Goal: Transaction & Acquisition: Purchase product/service

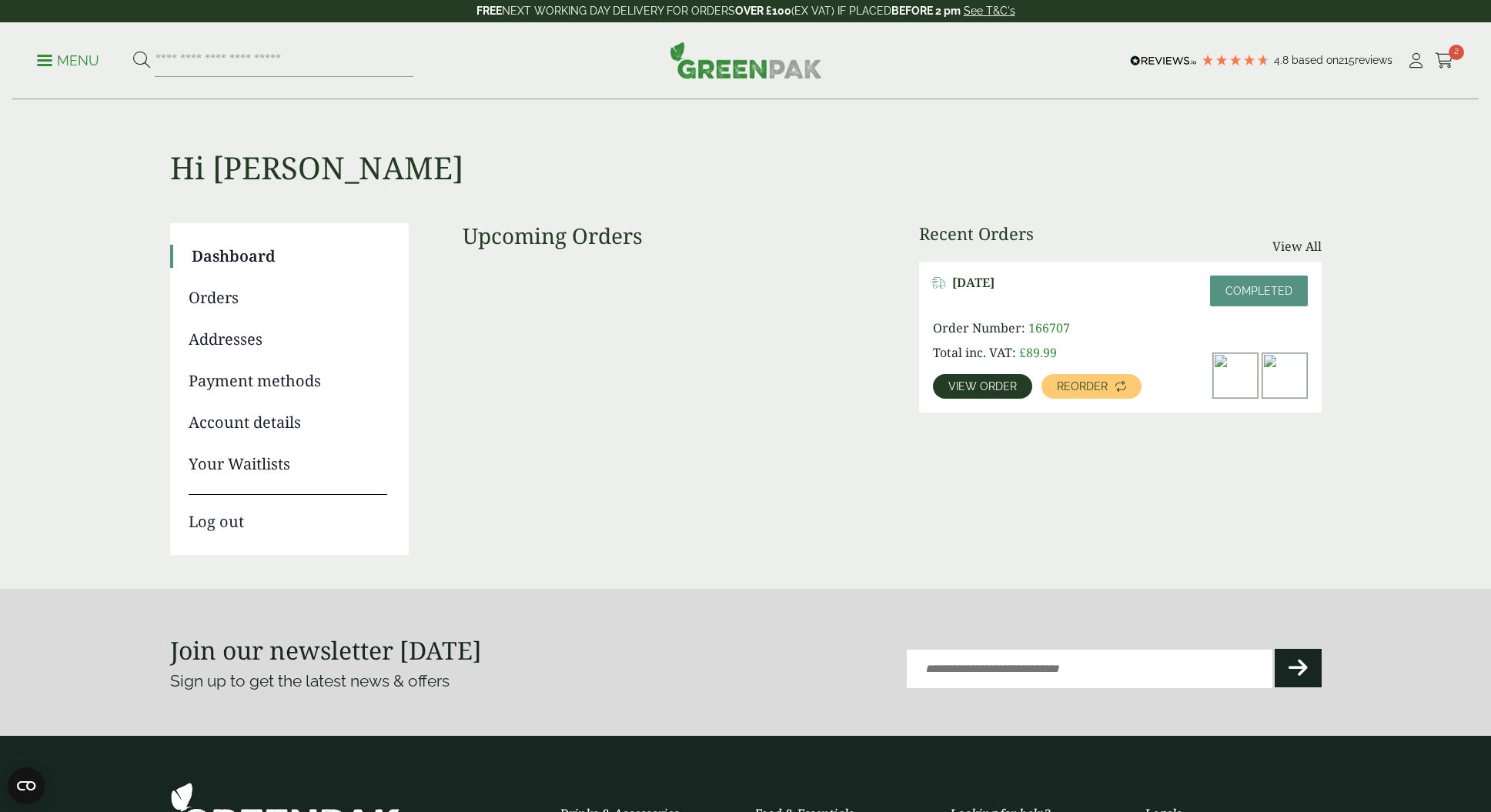
click at [228, 250] on link "Dashboard" at bounding box center [290, 256] width 196 height 23
click at [43, 61] on span at bounding box center [44, 60] width 16 height 2
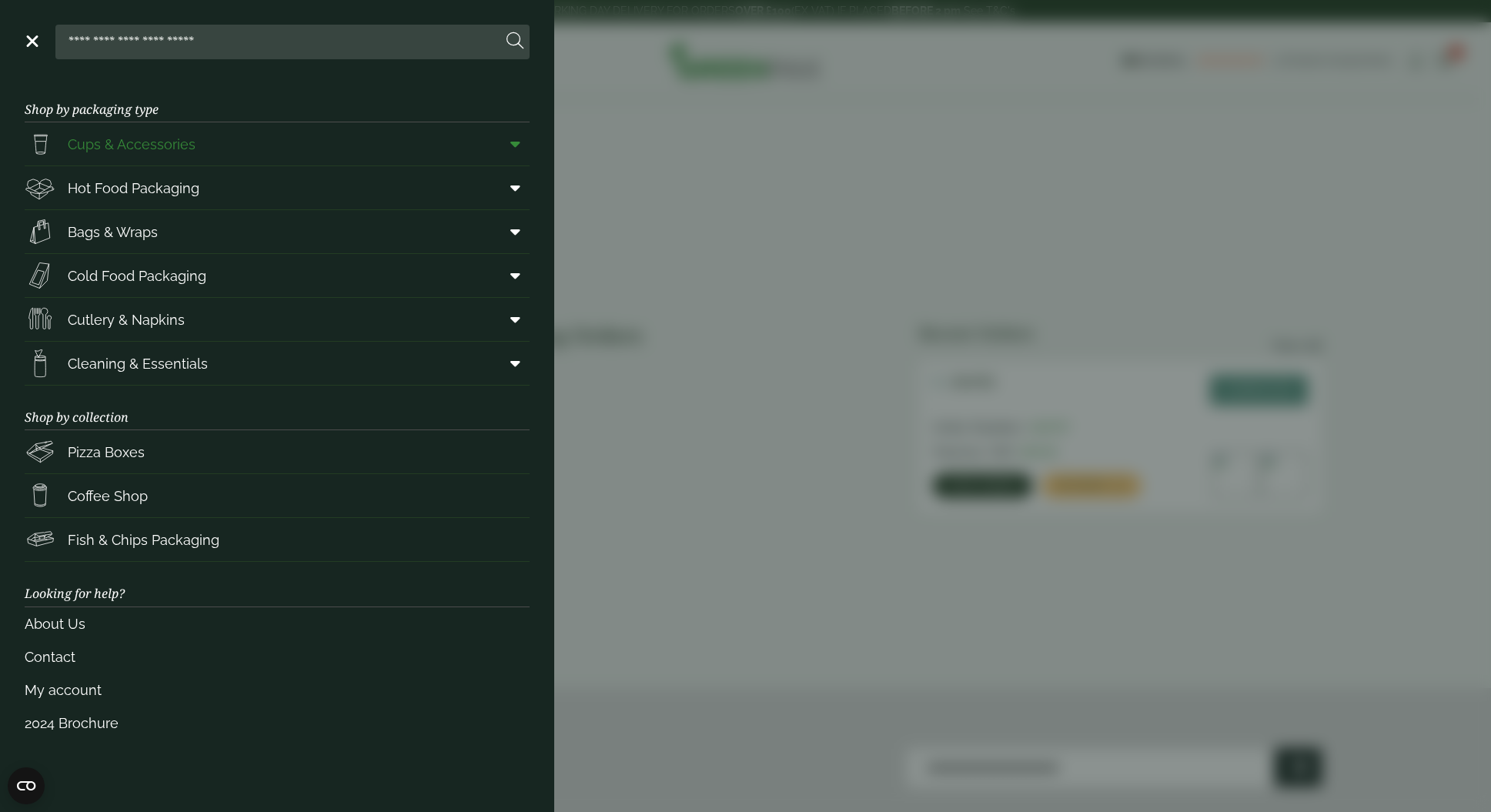
click at [155, 144] on span "Cups & Accessories" at bounding box center [131, 144] width 127 height 21
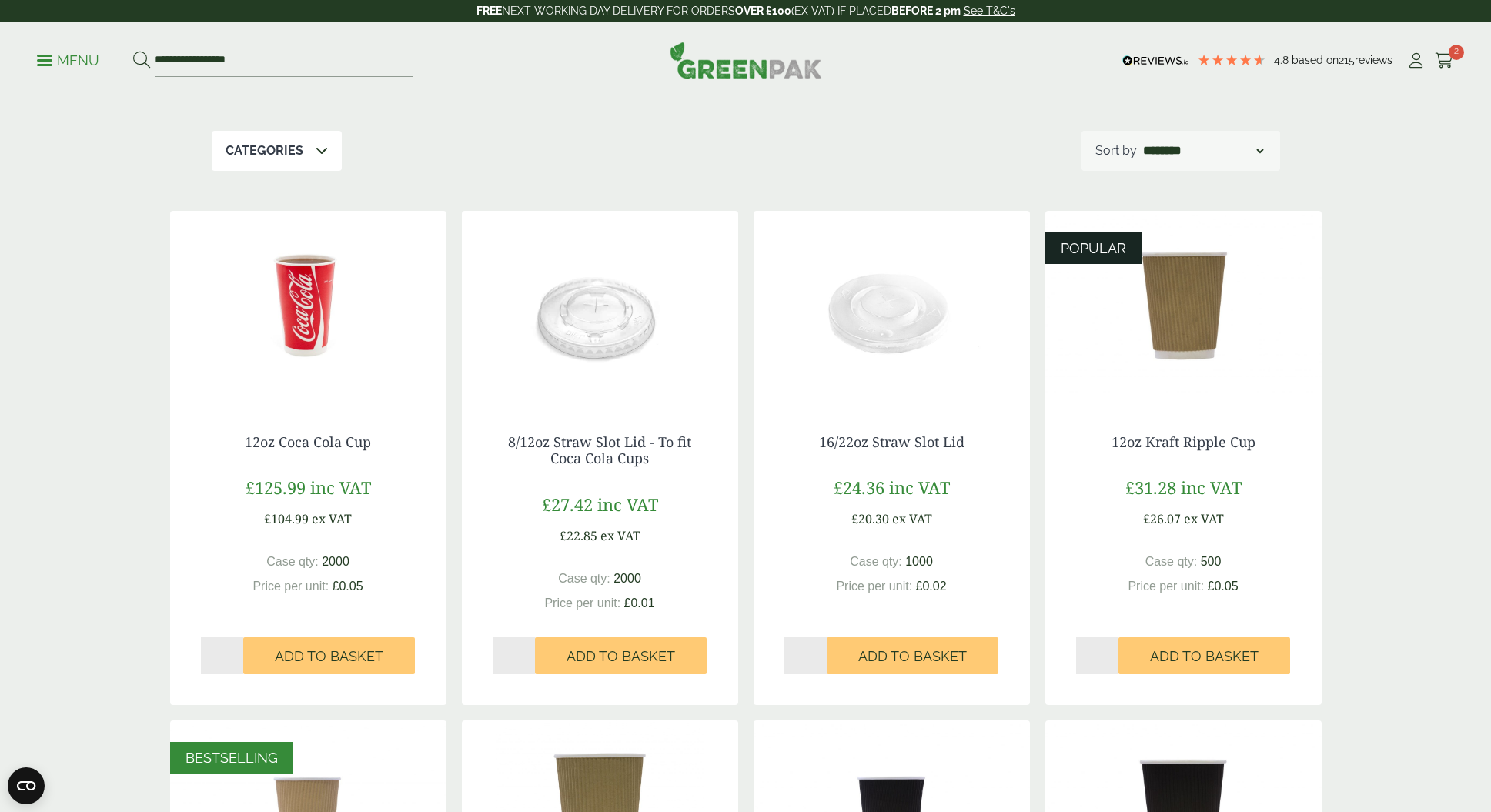
scroll to position [161, 0]
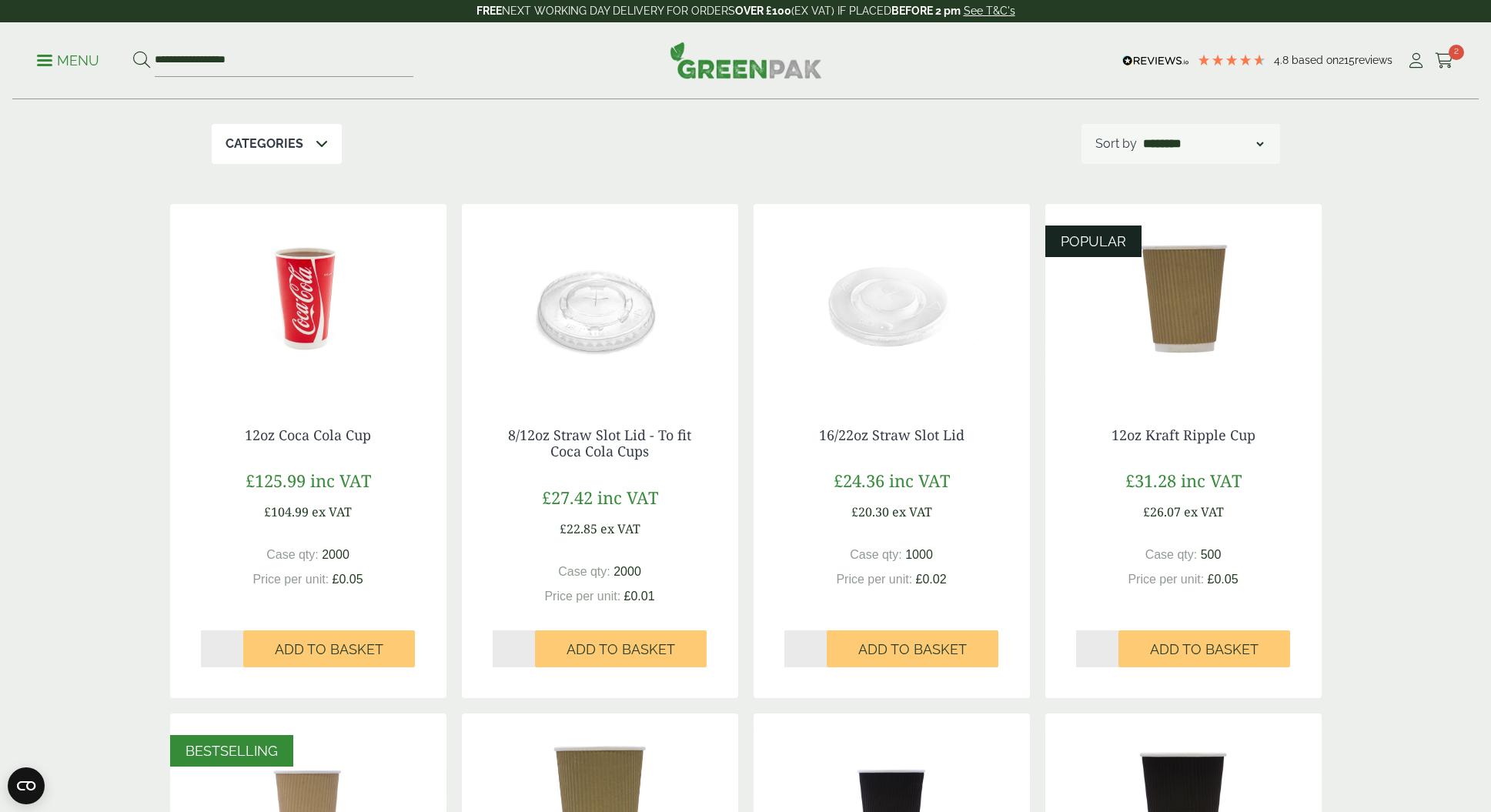
click at [887, 326] on img at bounding box center [892, 299] width 277 height 193
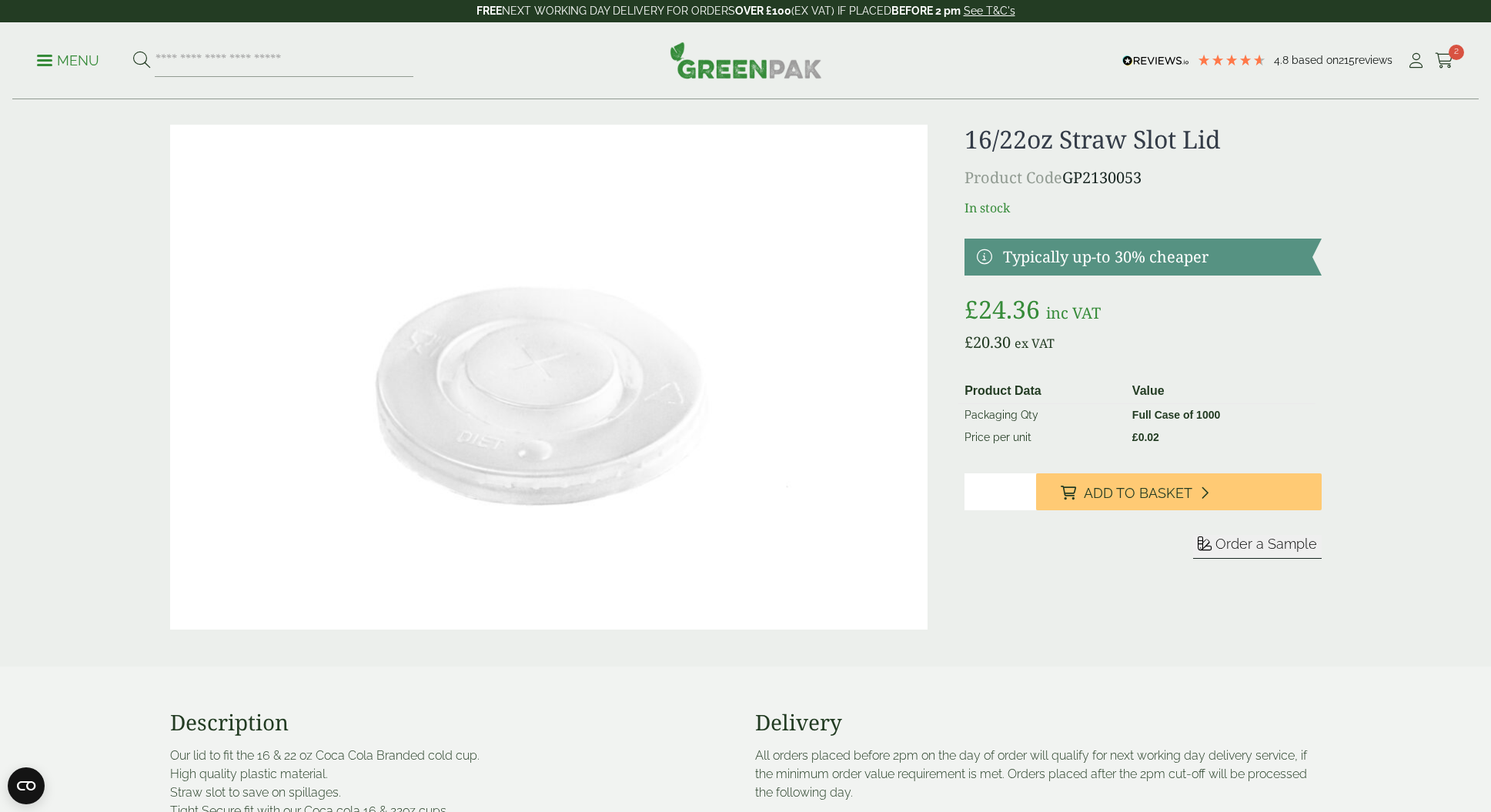
scroll to position [28, 0]
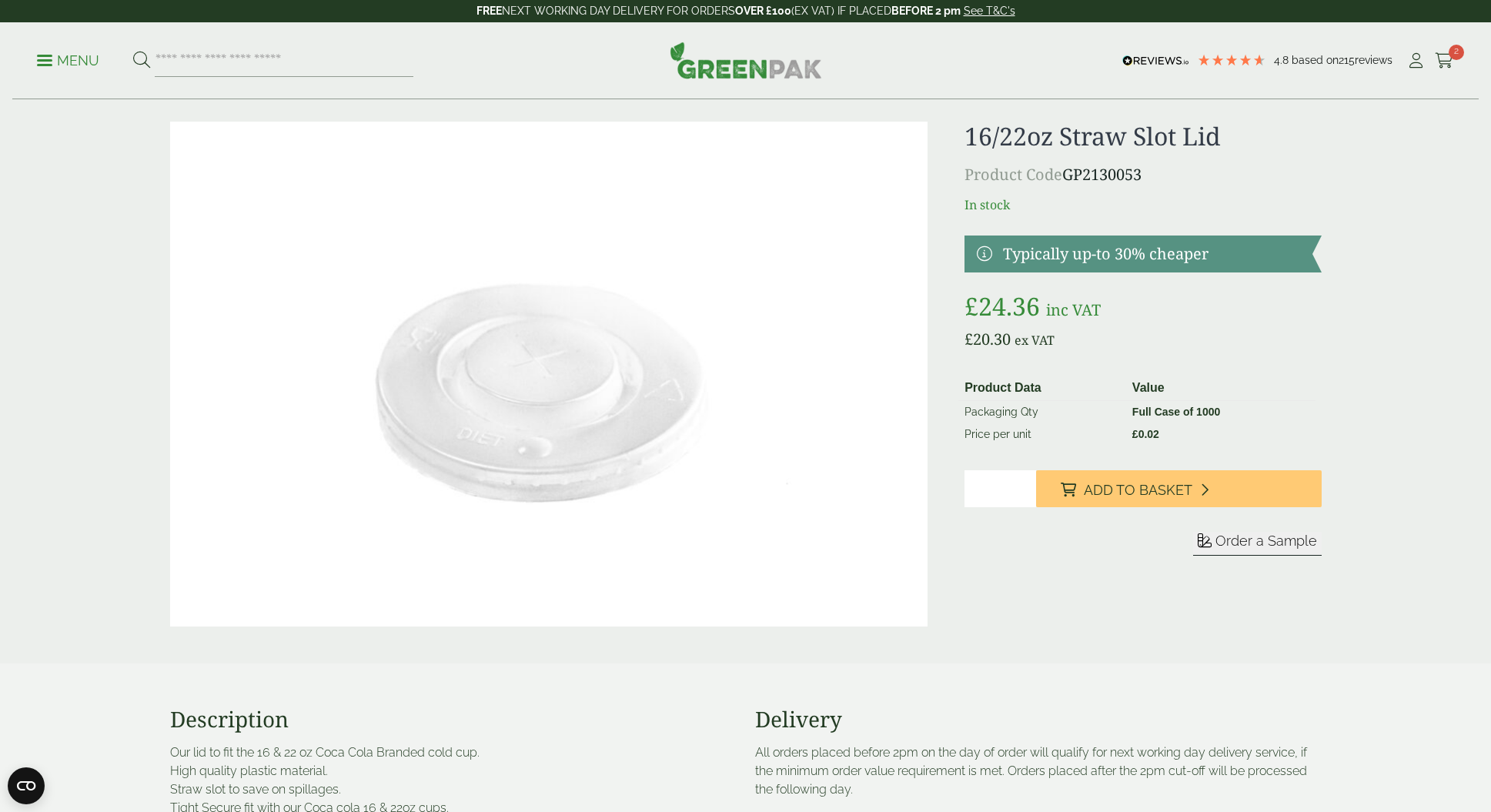
click at [49, 65] on link "Menu" at bounding box center [67, 59] width 62 height 16
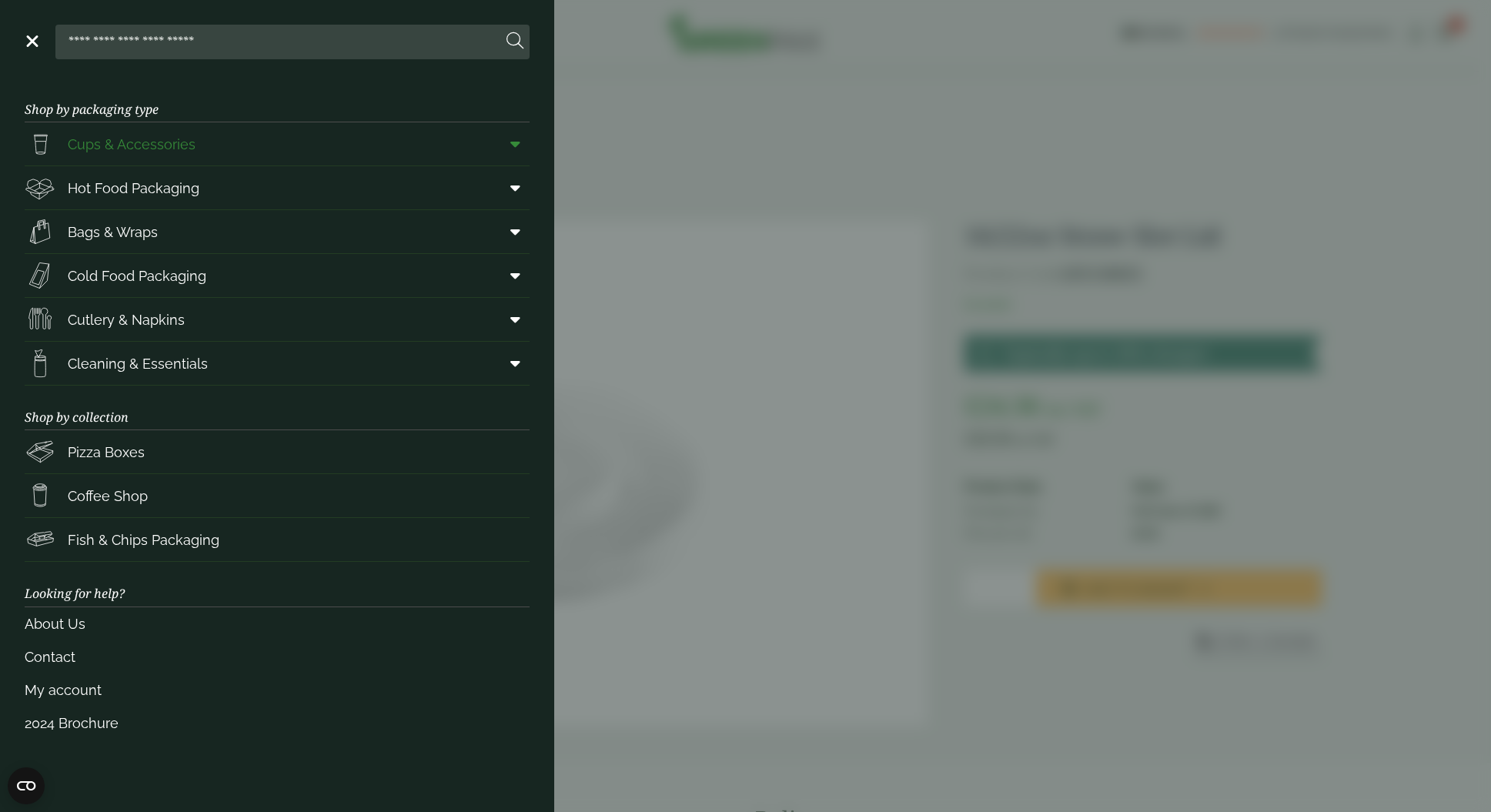
click at [508, 141] on span at bounding box center [512, 144] width 35 height 30
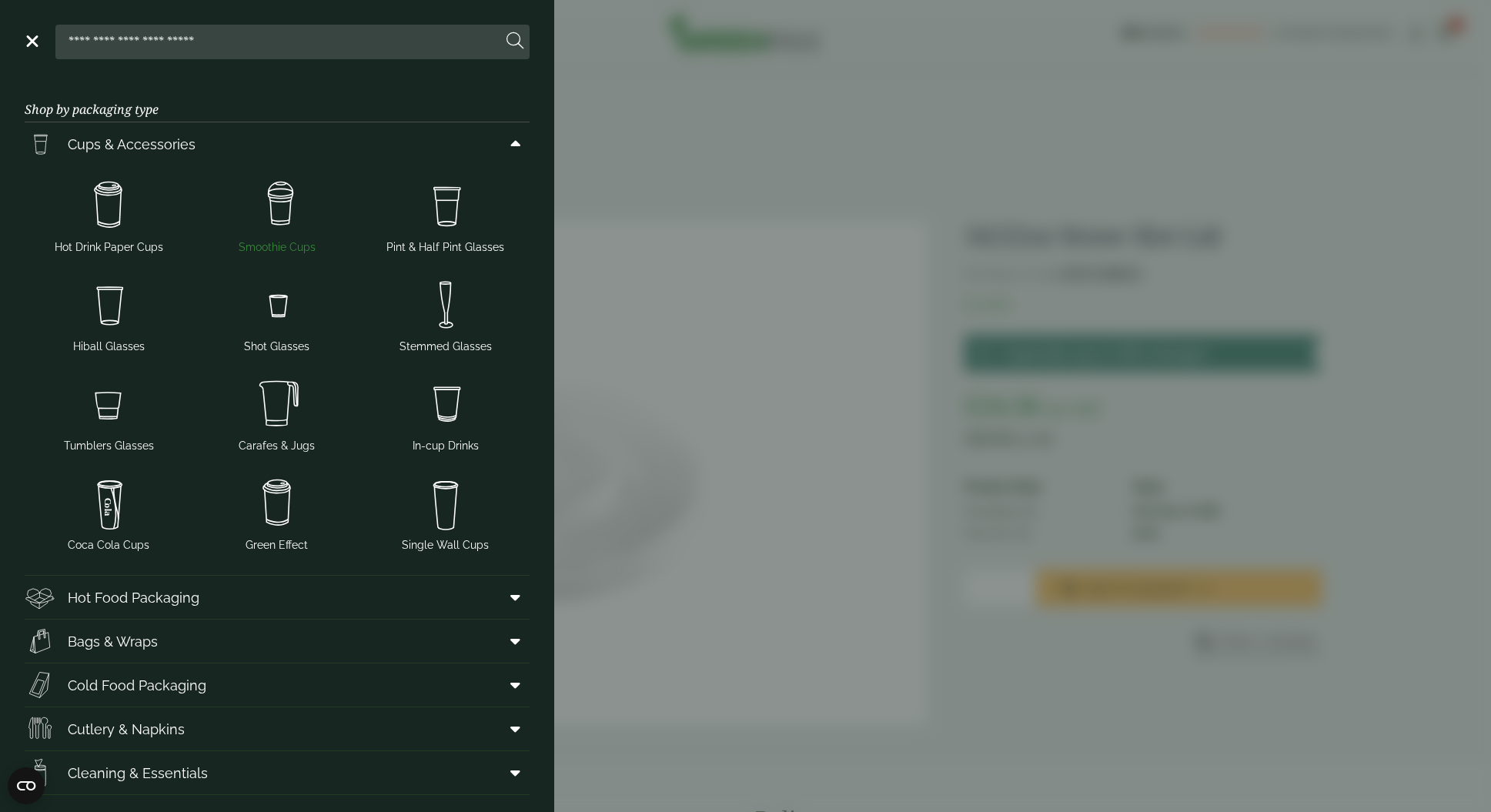
click at [313, 219] on img at bounding box center [278, 205] width 156 height 61
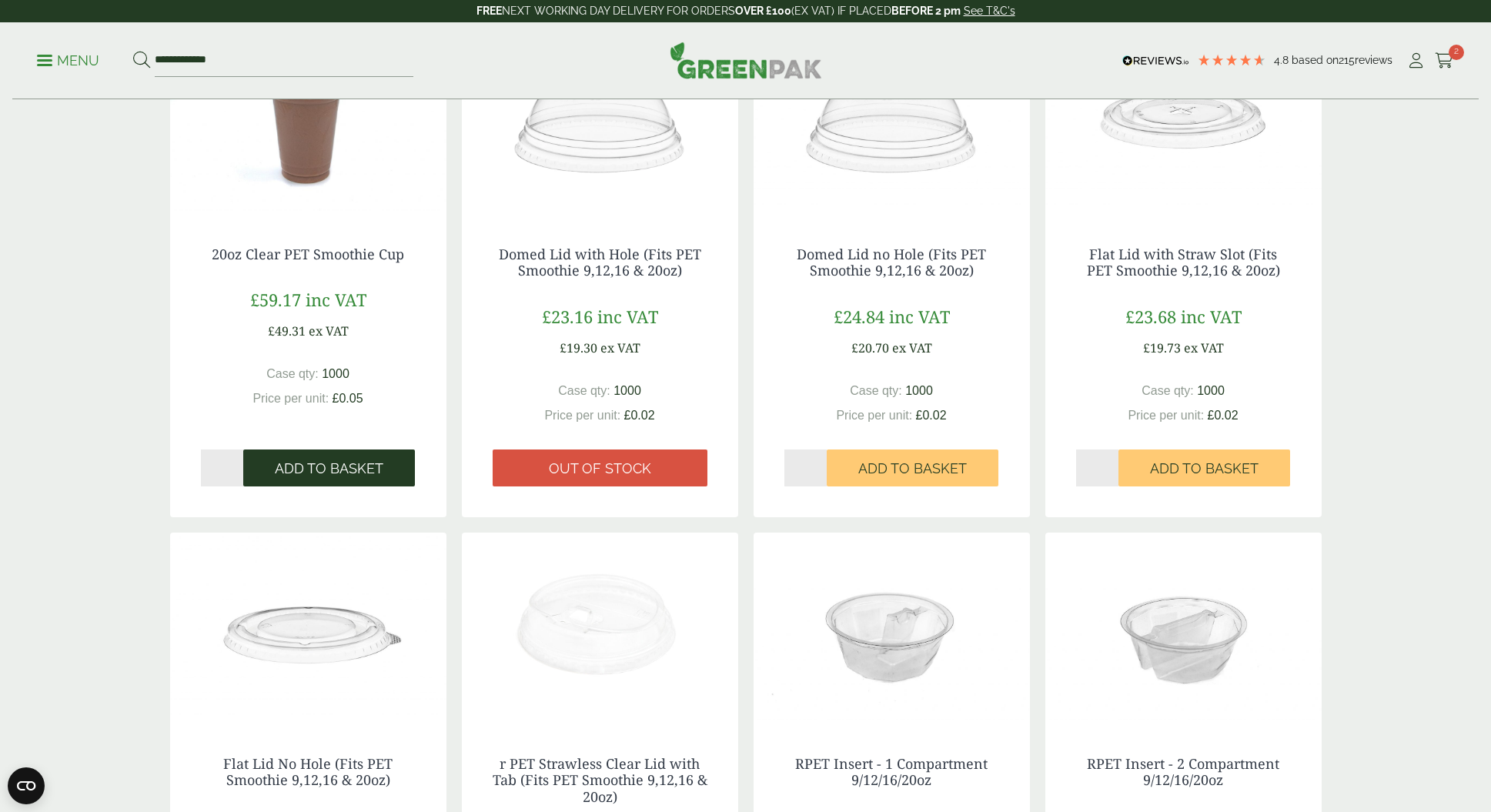
scroll to position [903, 0]
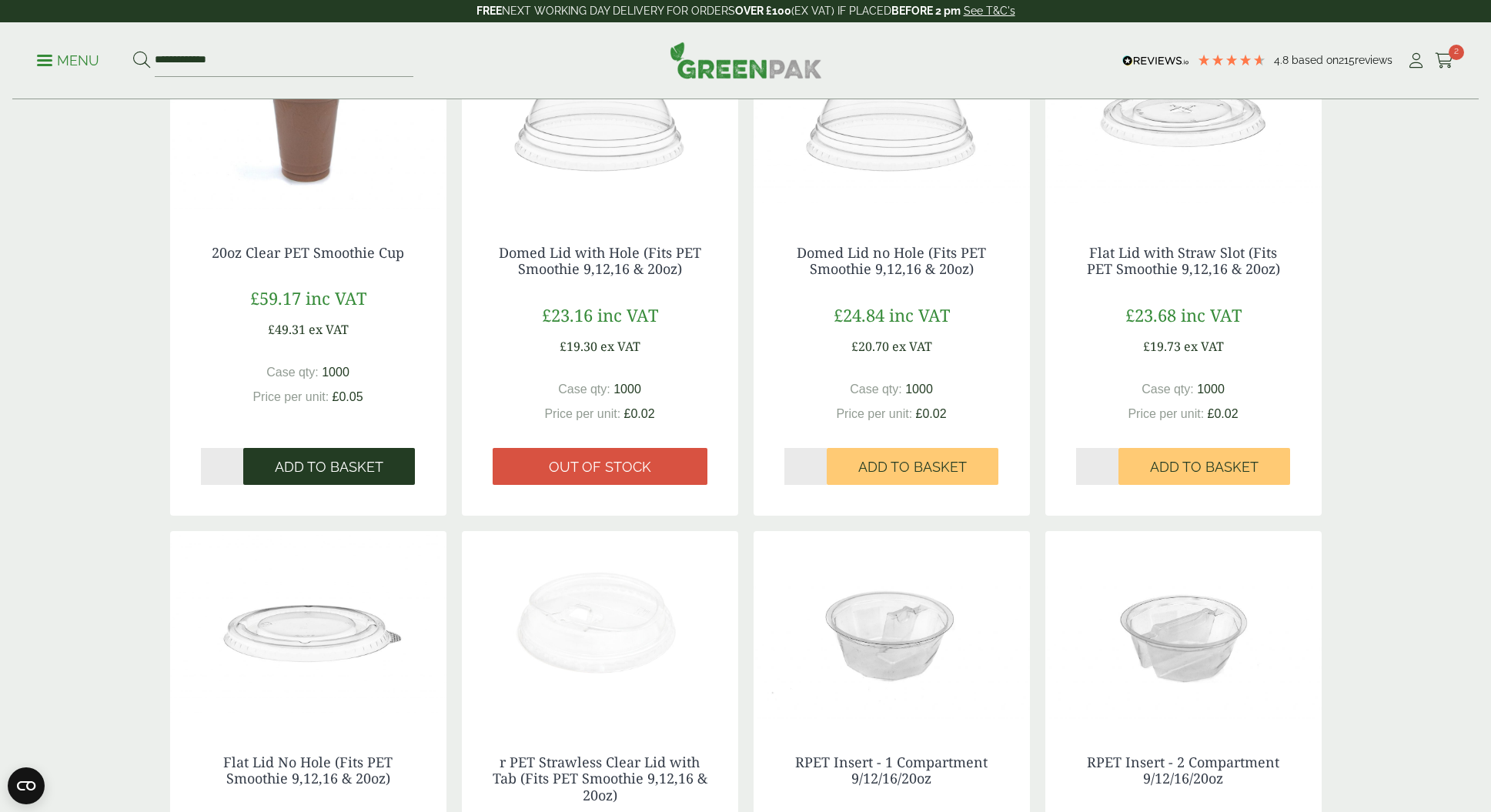
click at [335, 453] on button "Add to Basket" at bounding box center [329, 465] width 172 height 37
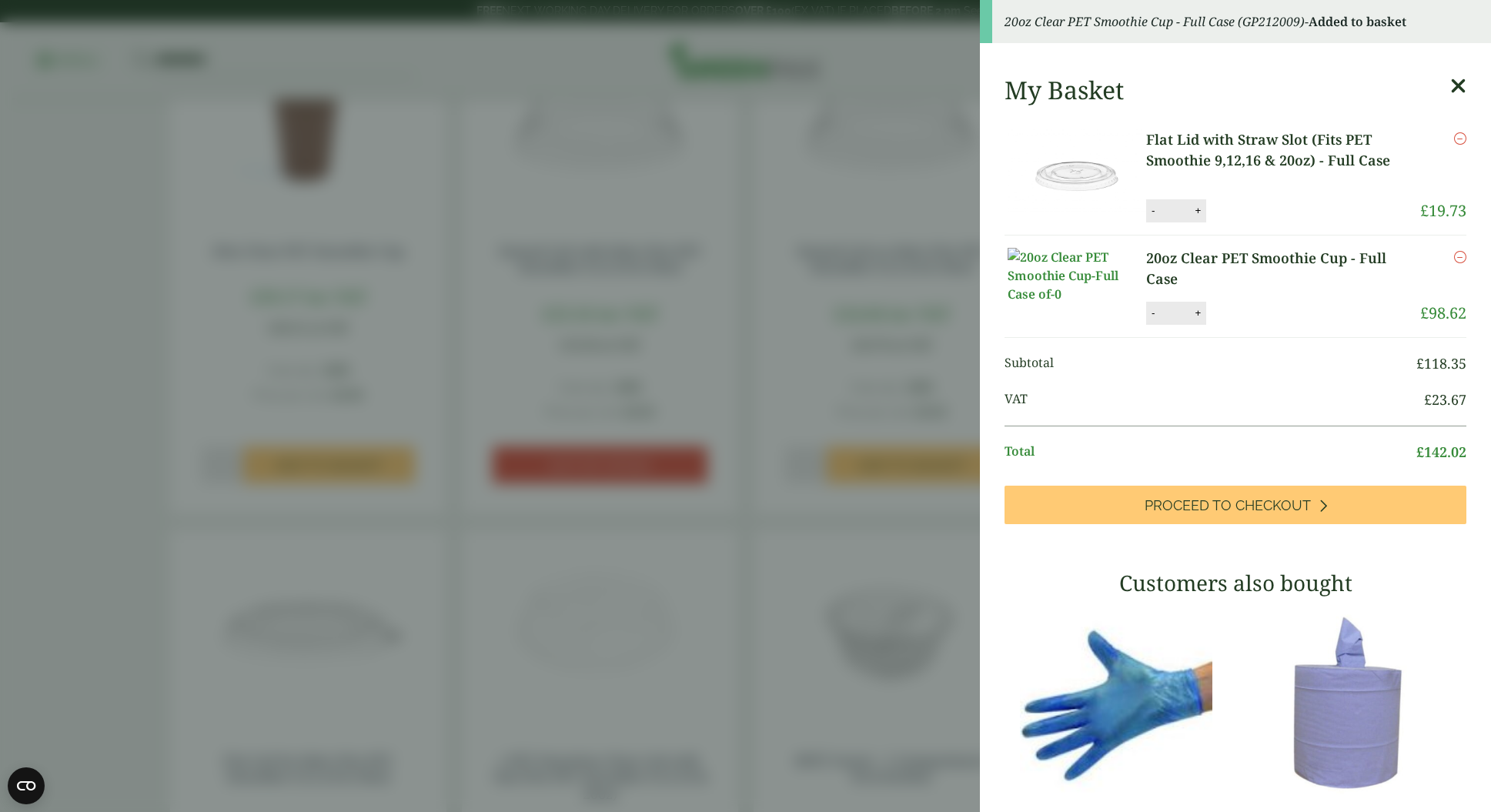
click at [713, 535] on aside "20oz Clear PET Smoothie Cup - Full Case (GP212009) - Added to basket My Basket …" at bounding box center [745, 406] width 1491 height 812
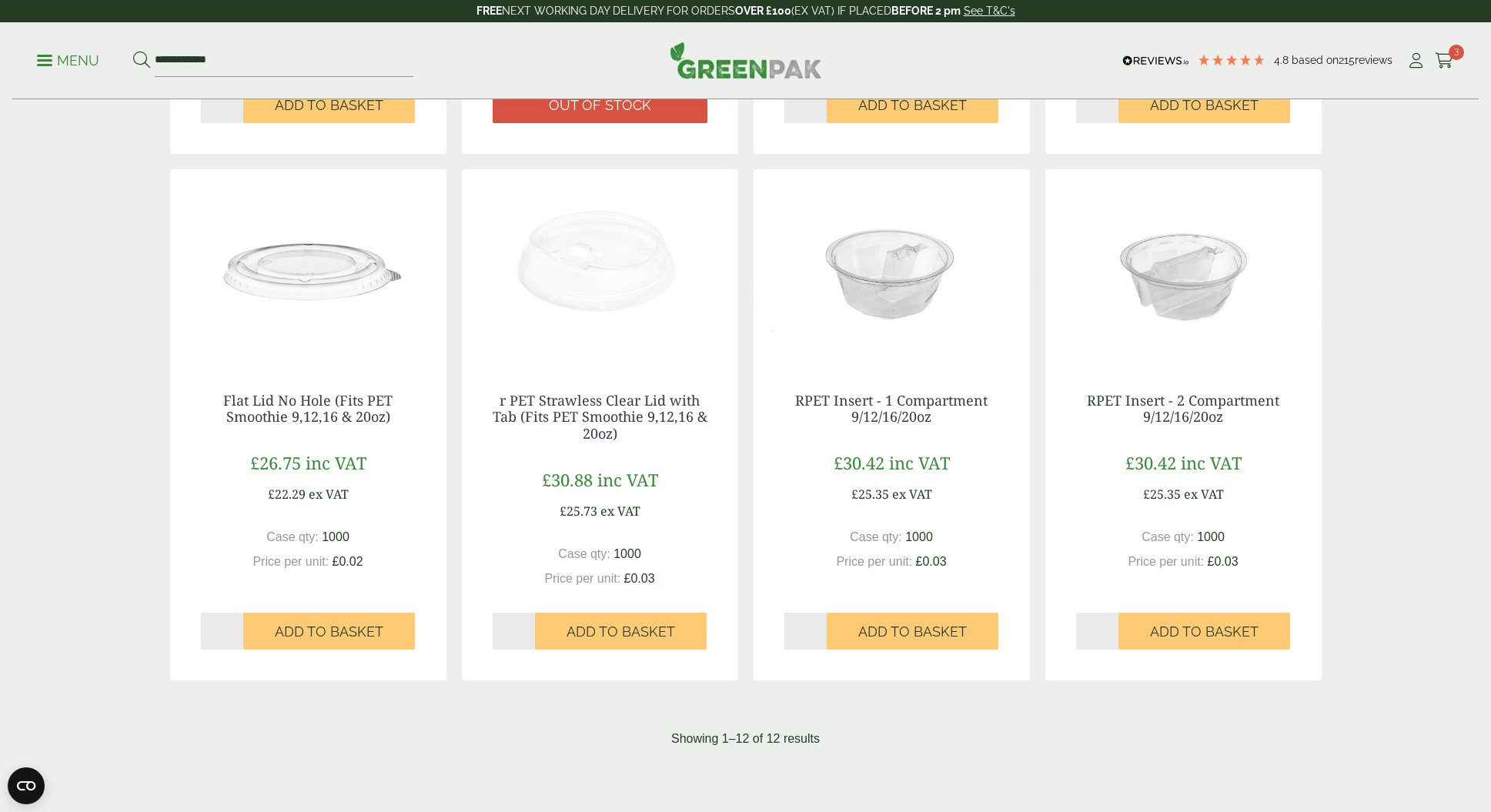
scroll to position [1090, 0]
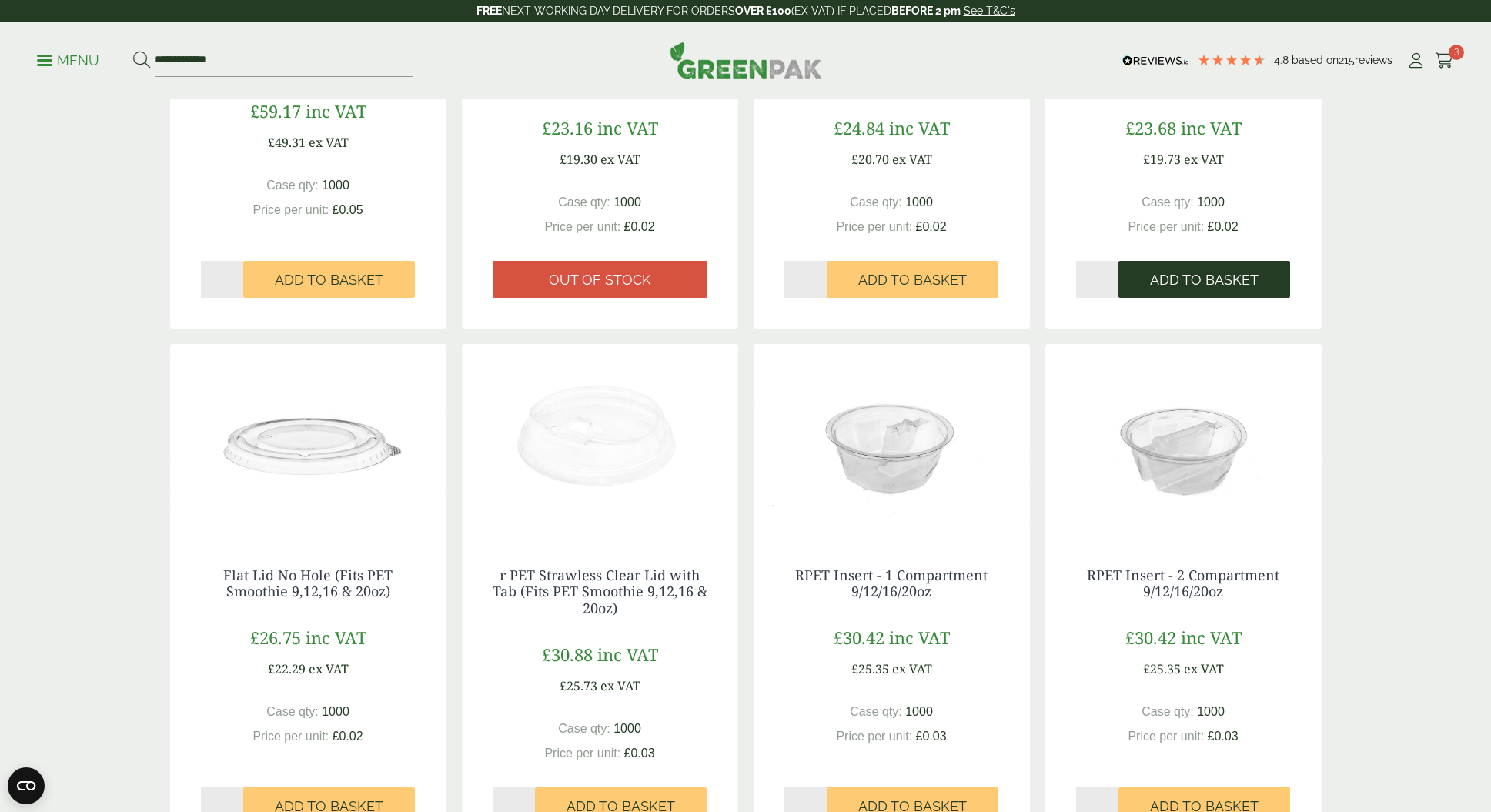
click at [1175, 281] on span "Add to Basket" at bounding box center [1204, 280] width 109 height 17
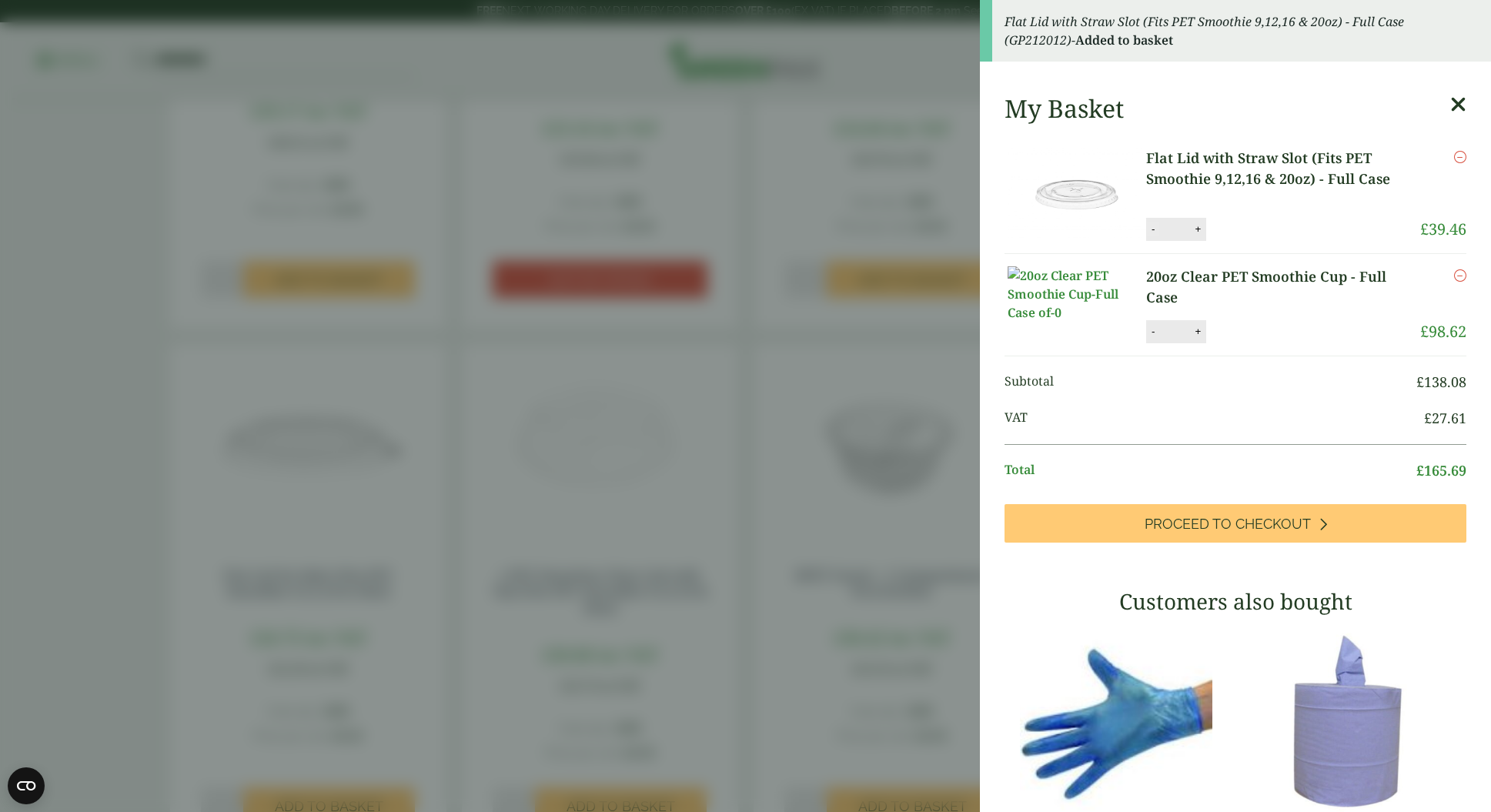
click at [1151, 227] on button "-" at bounding box center [1153, 228] width 12 height 13
type input "*"
click at [1152, 338] on button "-" at bounding box center [1153, 331] width 12 height 13
type input "*"
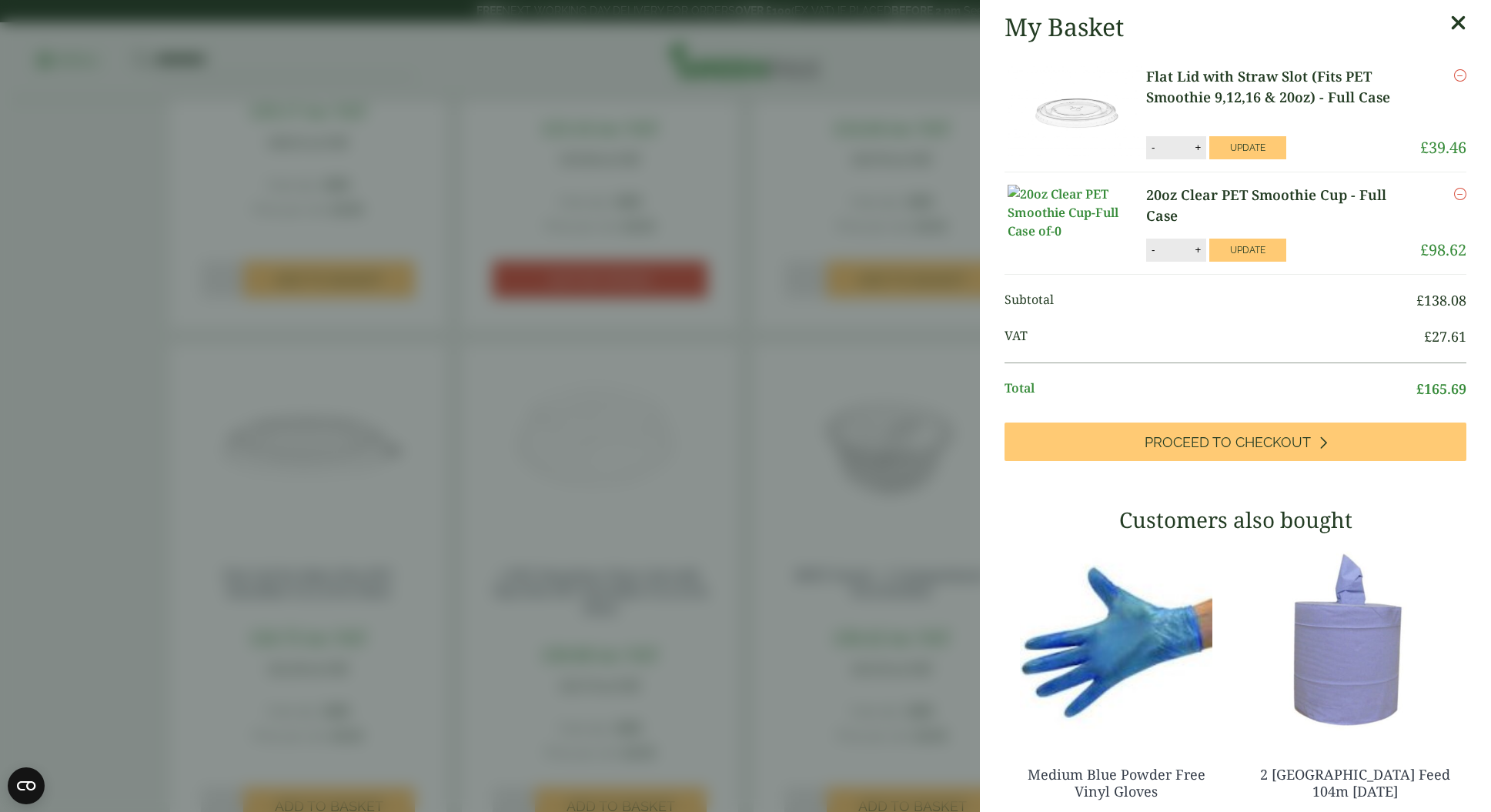
scroll to position [4, 0]
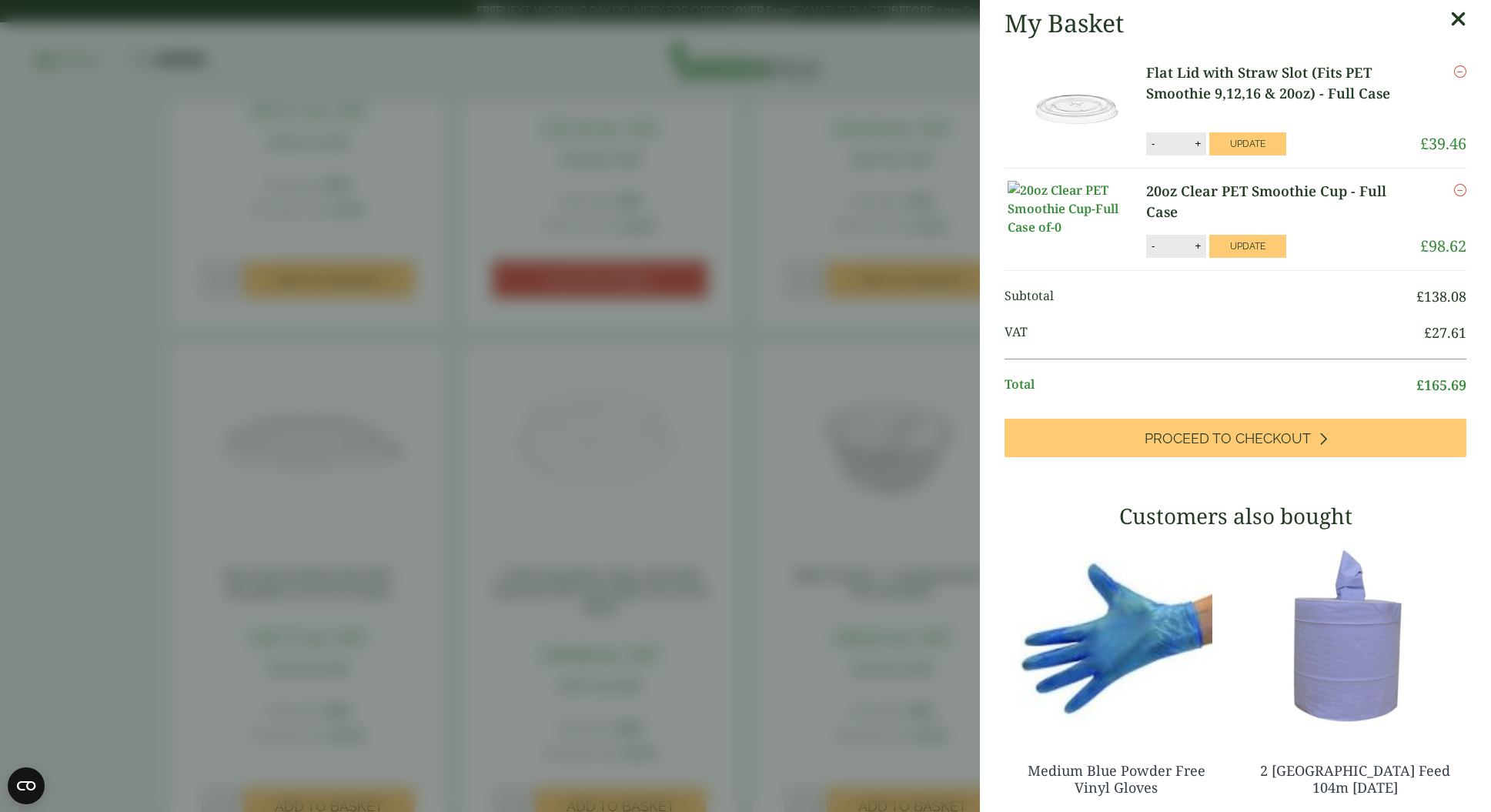
click at [758, 357] on aside "My Basket Flat Lid with Straw Slot (Fits PET Smoothie 9,12,16 & 20oz) - Full Ca…" at bounding box center [745, 406] width 1491 height 812
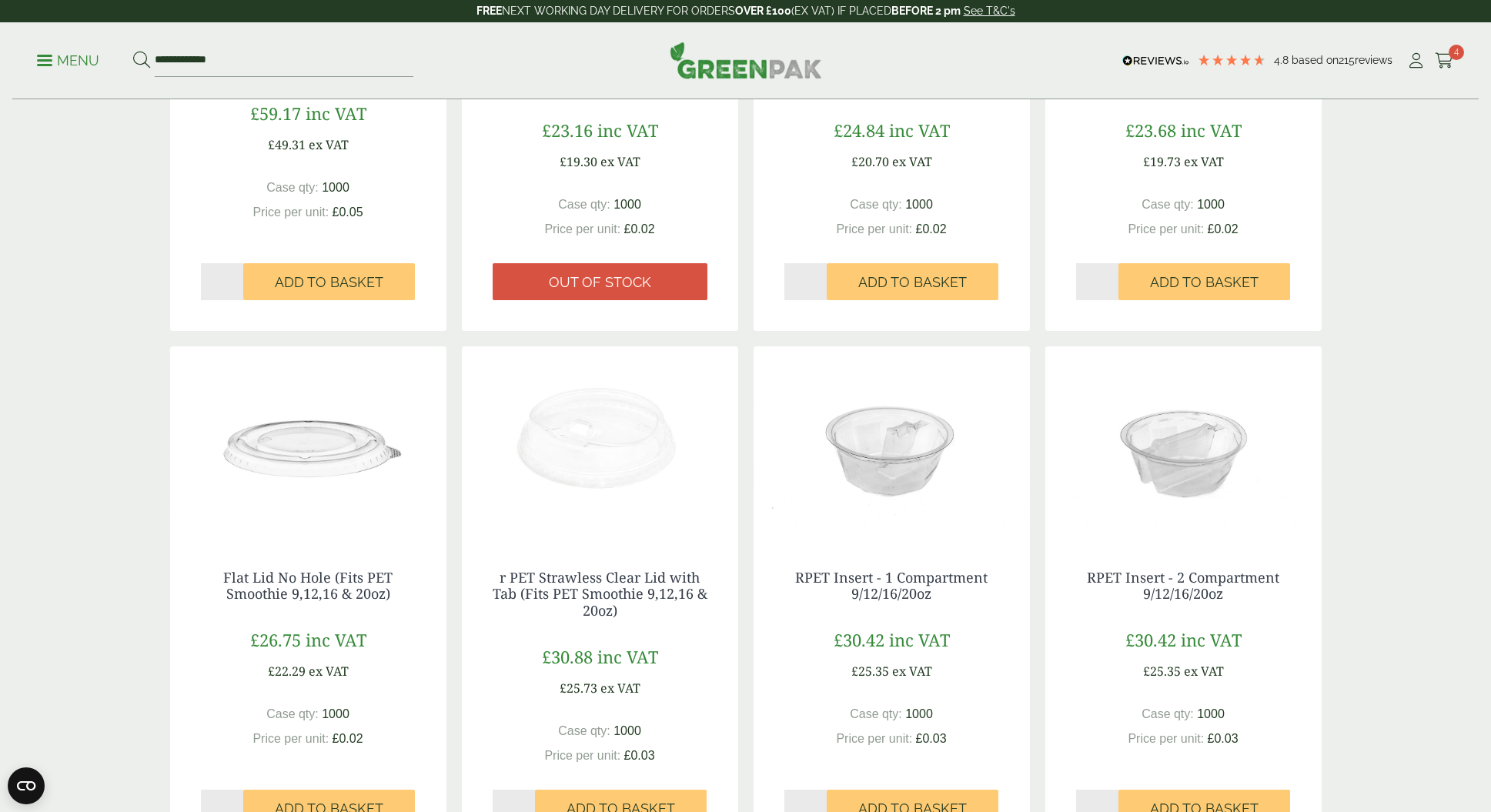
scroll to position [1089, 0]
click at [50, 59] on span at bounding box center [44, 60] width 16 height 2
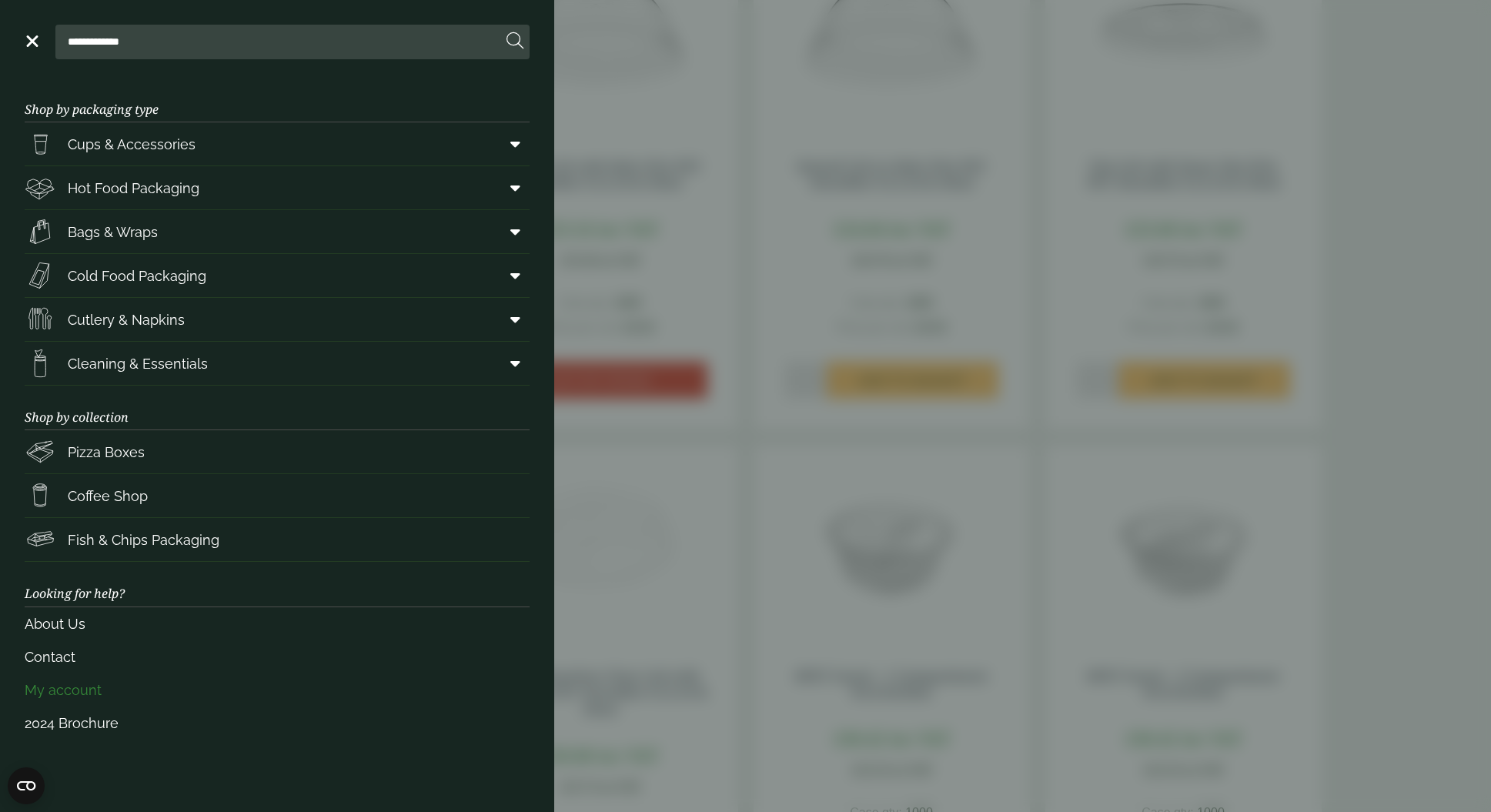
click at [82, 685] on link "My account" at bounding box center [277, 690] width 505 height 34
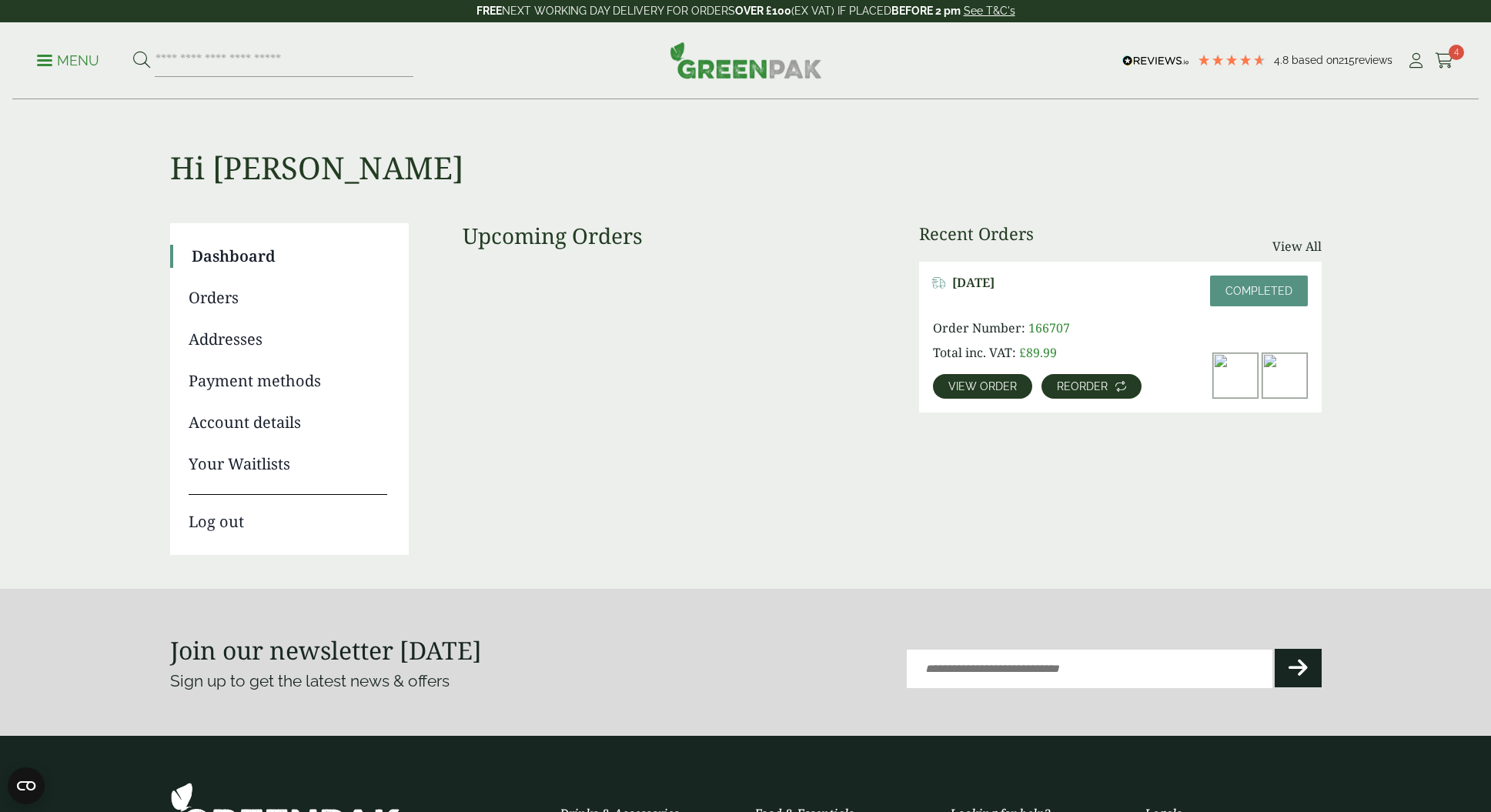
click at [1129, 389] on link "Reorder" at bounding box center [1091, 386] width 100 height 25
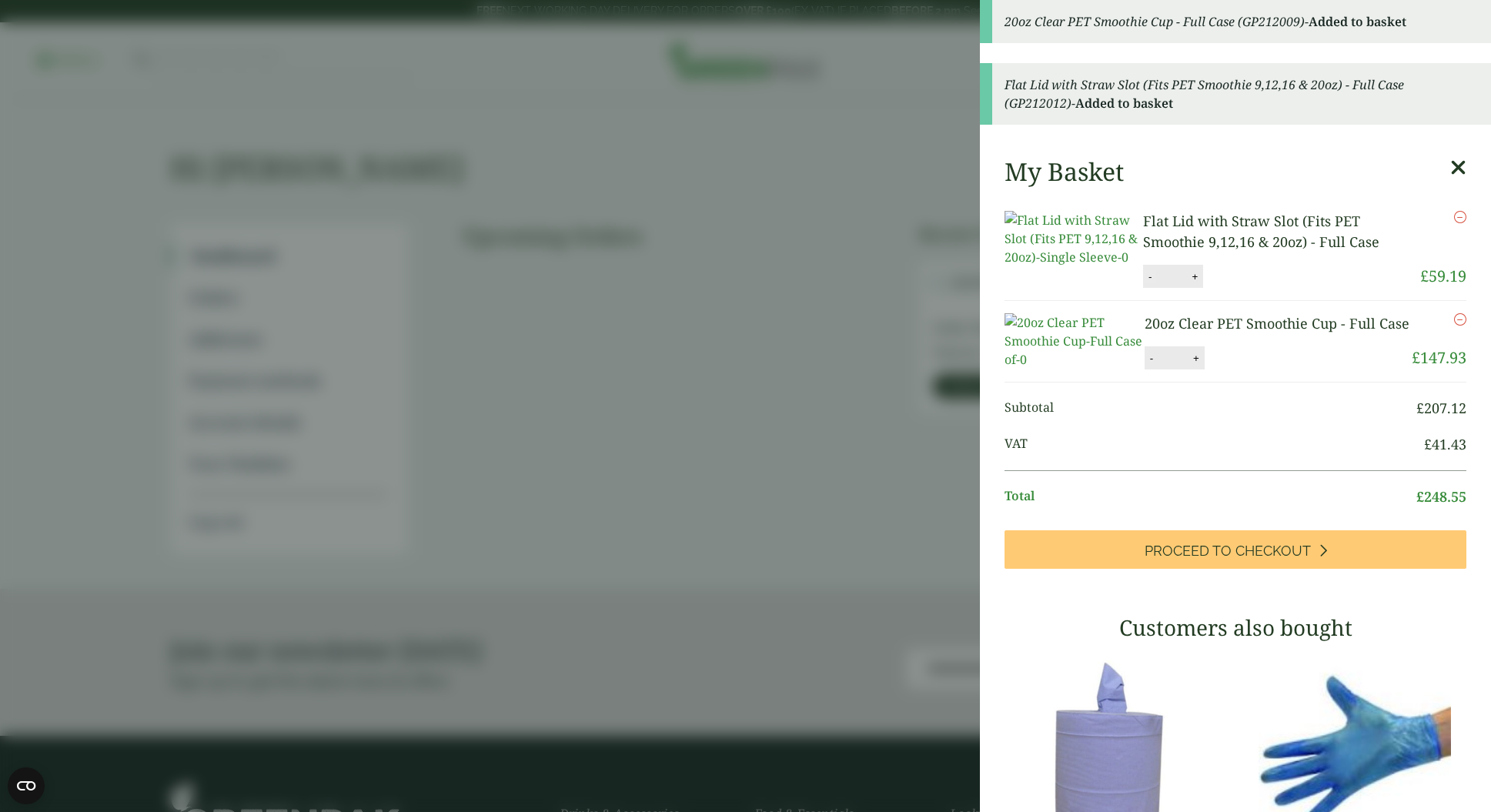
click at [1151, 284] on button "-" at bounding box center [1150, 276] width 12 height 13
type input "*"
click at [1152, 365] on button "-" at bounding box center [1151, 358] width 12 height 13
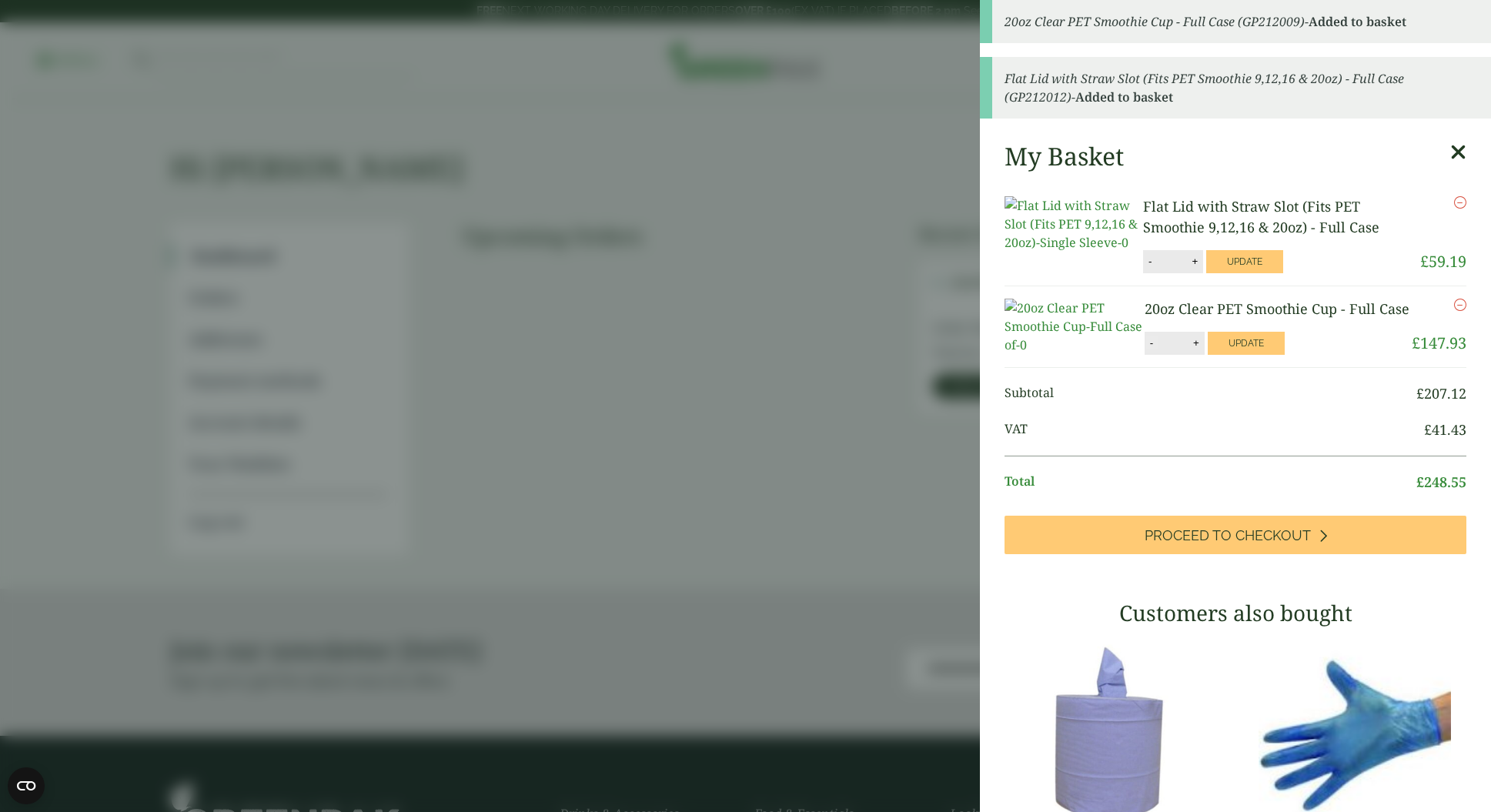
click at [1152, 409] on ul "Subtotal £ 207.12 VAT £ 41.43 Total £ 248.55" at bounding box center [1236, 442] width 462 height 148
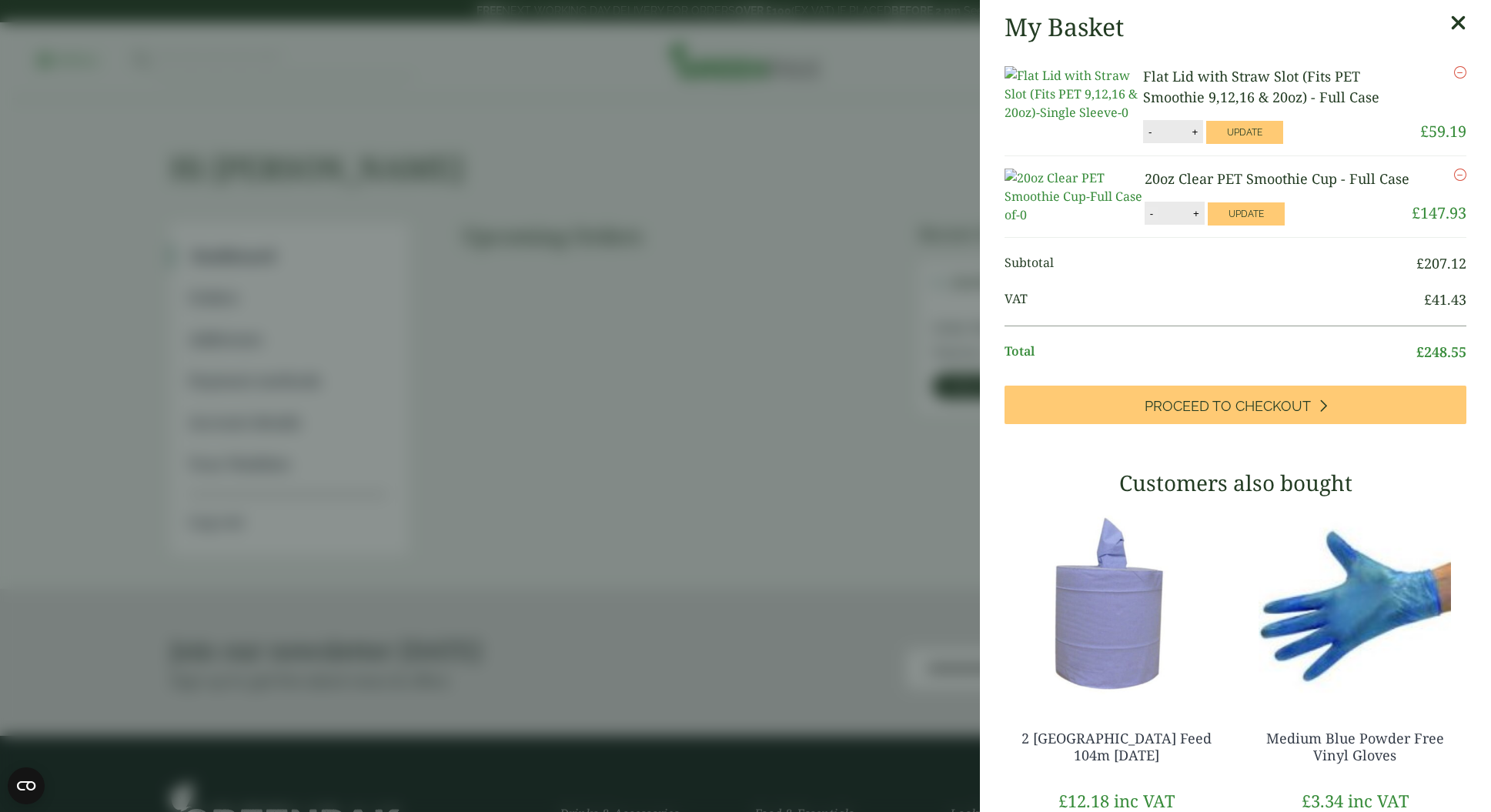
click at [1147, 220] on button "-" at bounding box center [1151, 213] width 12 height 13
type input "*"
click at [1224, 225] on button "Update" at bounding box center [1247, 213] width 77 height 23
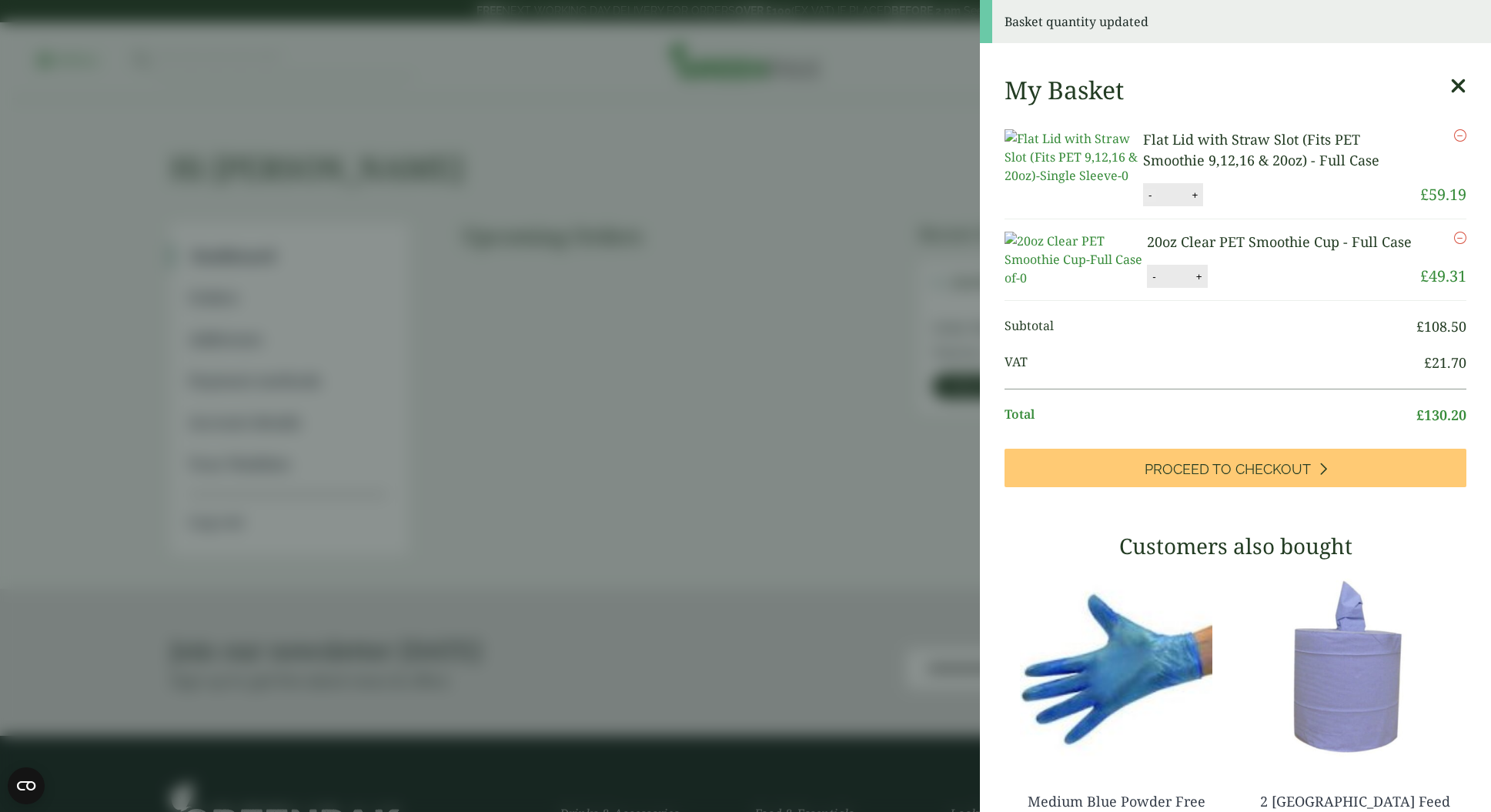
click at [1152, 202] on button "-" at bounding box center [1150, 195] width 12 height 13
type input "*"
click at [1242, 207] on button "Update" at bounding box center [1245, 195] width 77 height 23
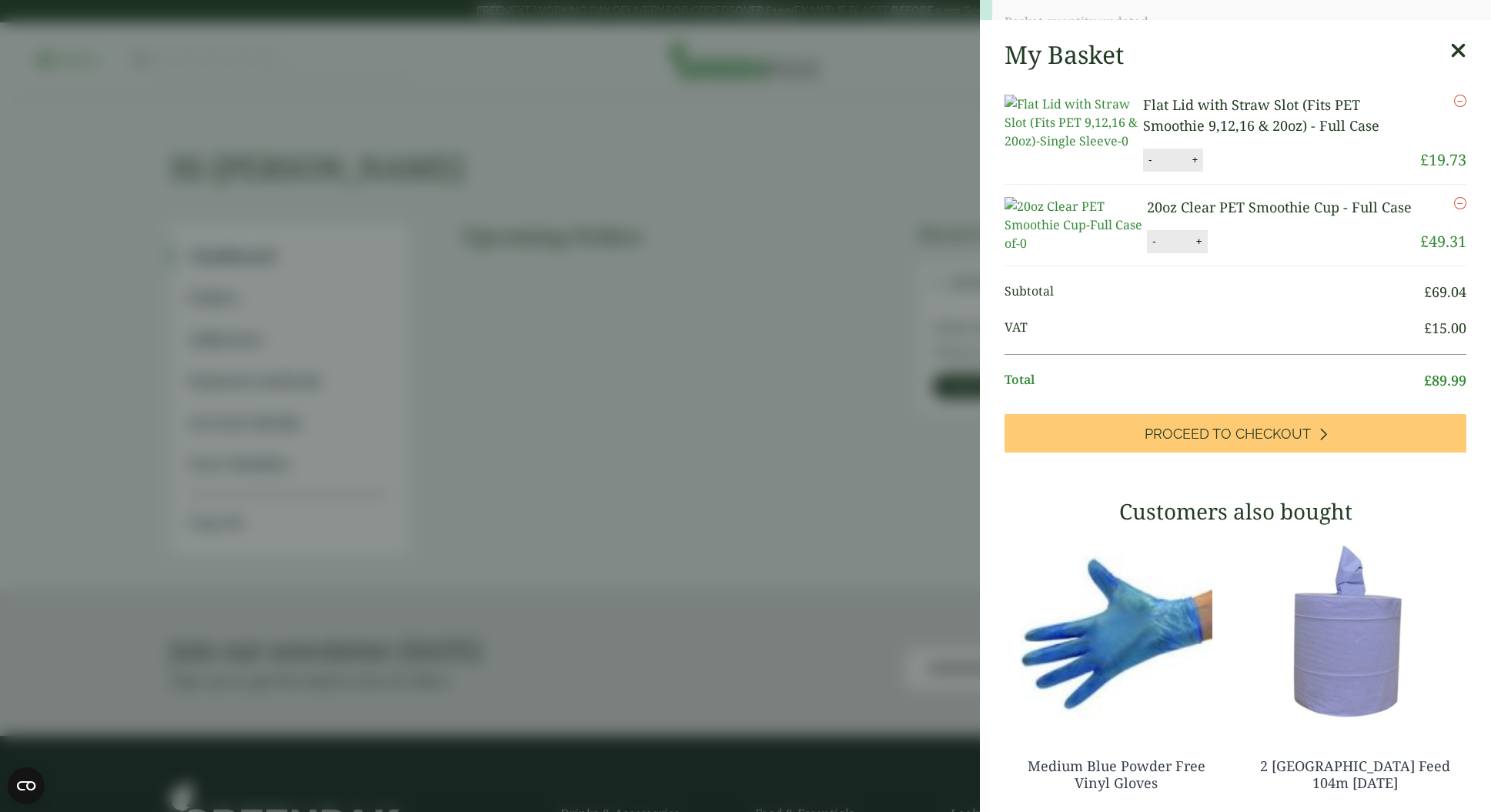
click at [1207, 218] on p "20oz Clear PET Smoothie Cup - Full Case" at bounding box center [1282, 206] width 269 height 21
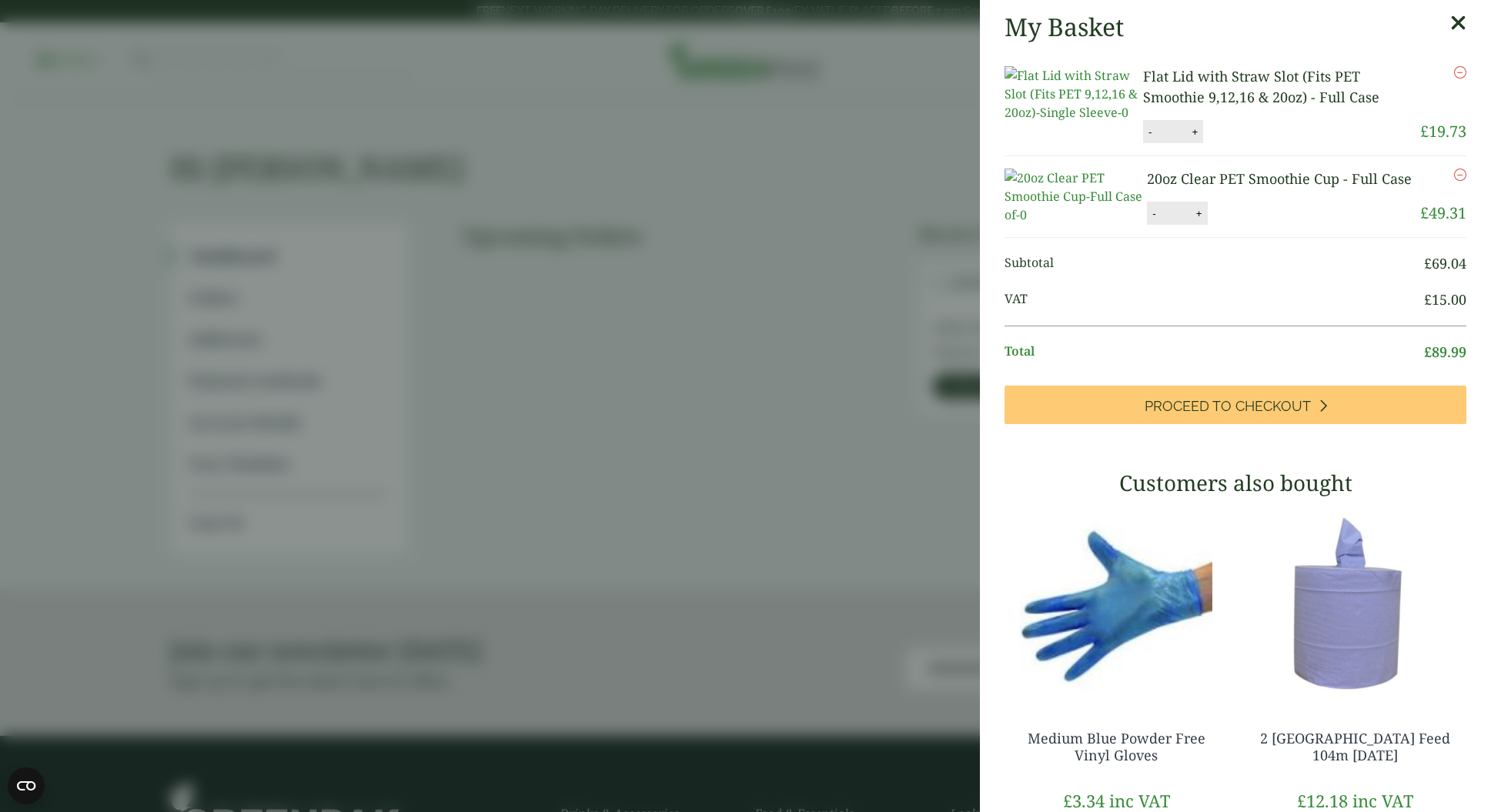
click at [1184, 186] on link "20oz Clear PET Smoothie Cup - Full Case" at bounding box center [1280, 178] width 265 height 19
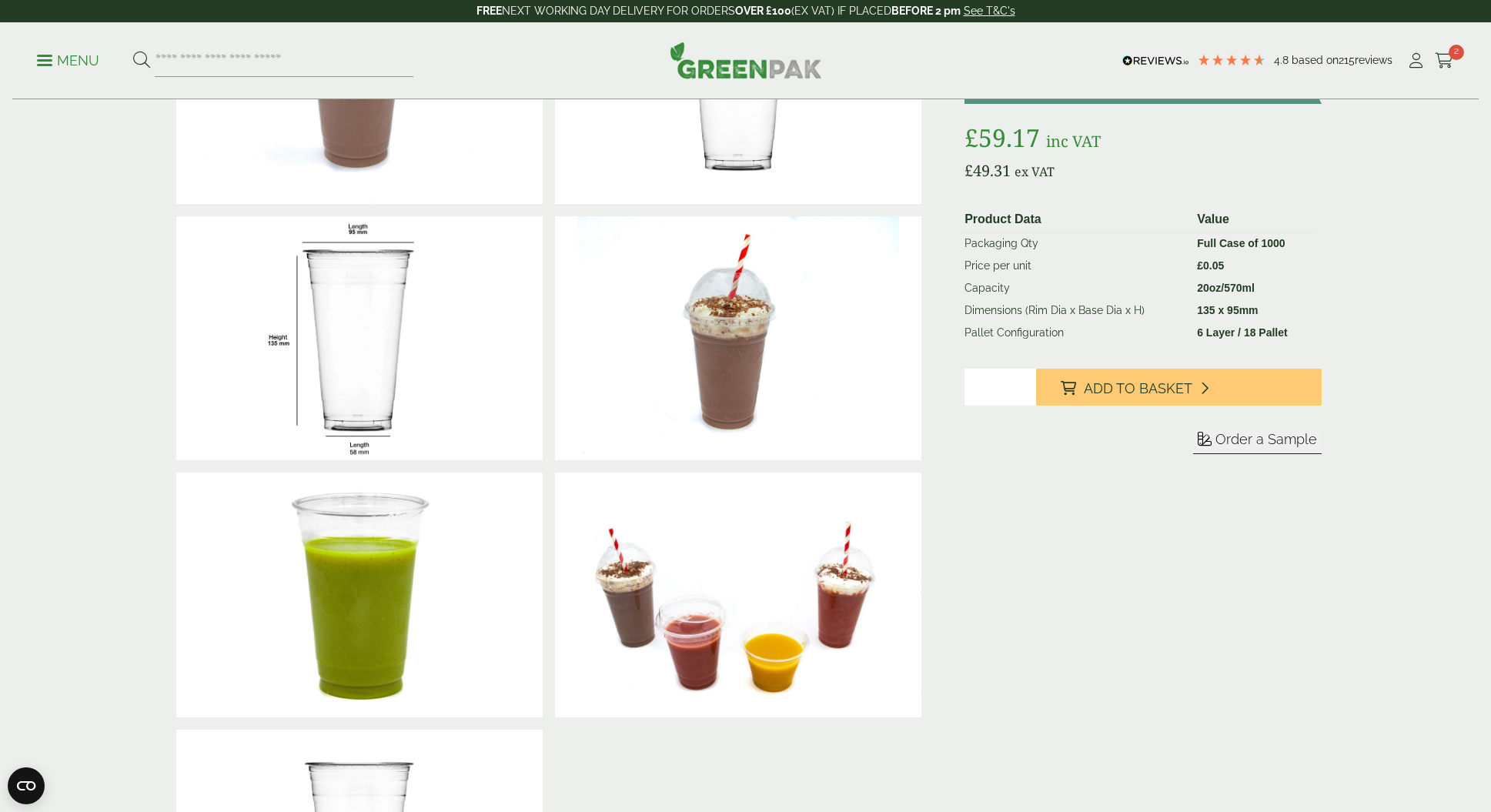
scroll to position [54, 0]
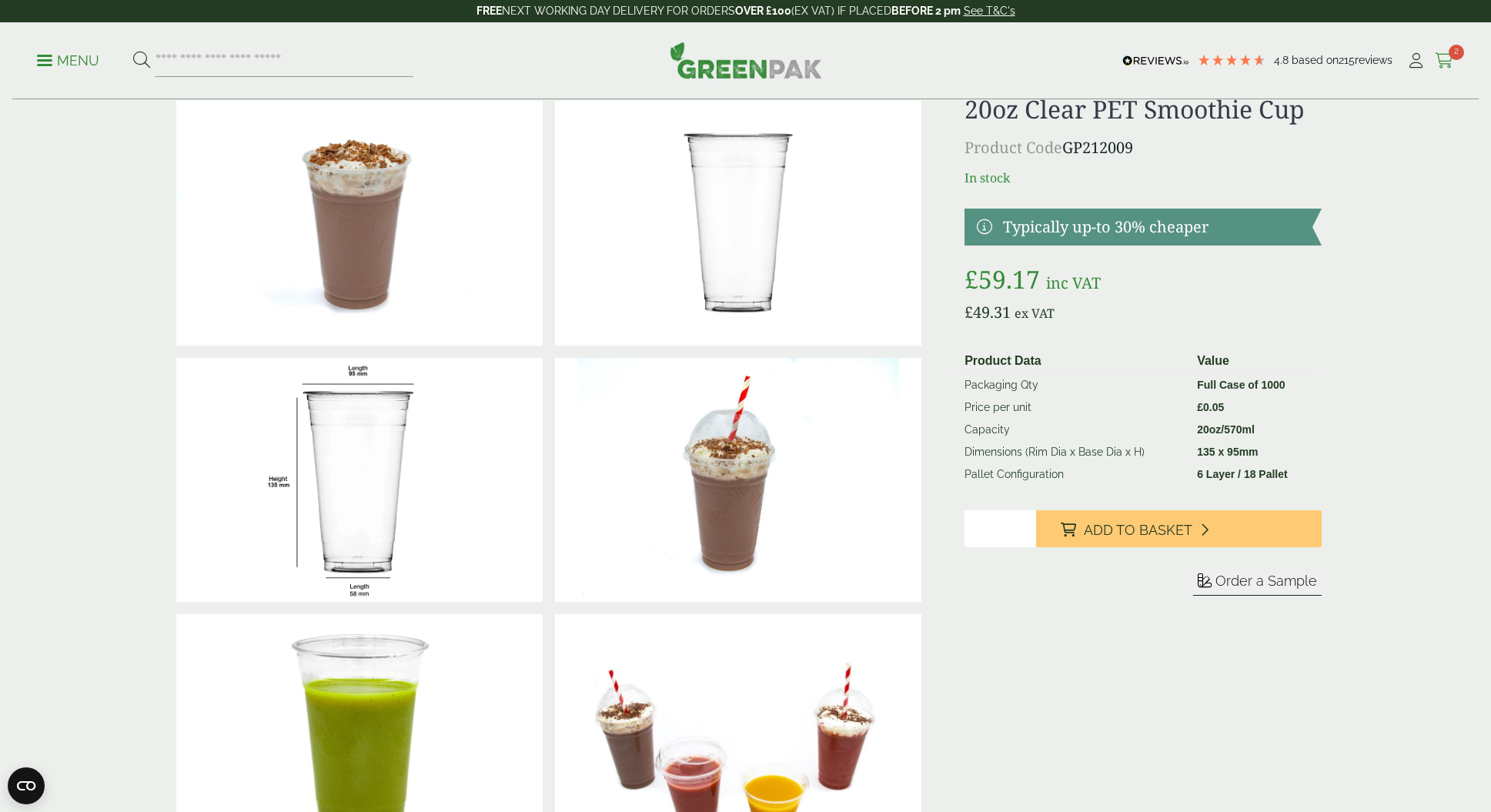
click at [1451, 51] on span "2" at bounding box center [1456, 52] width 16 height 16
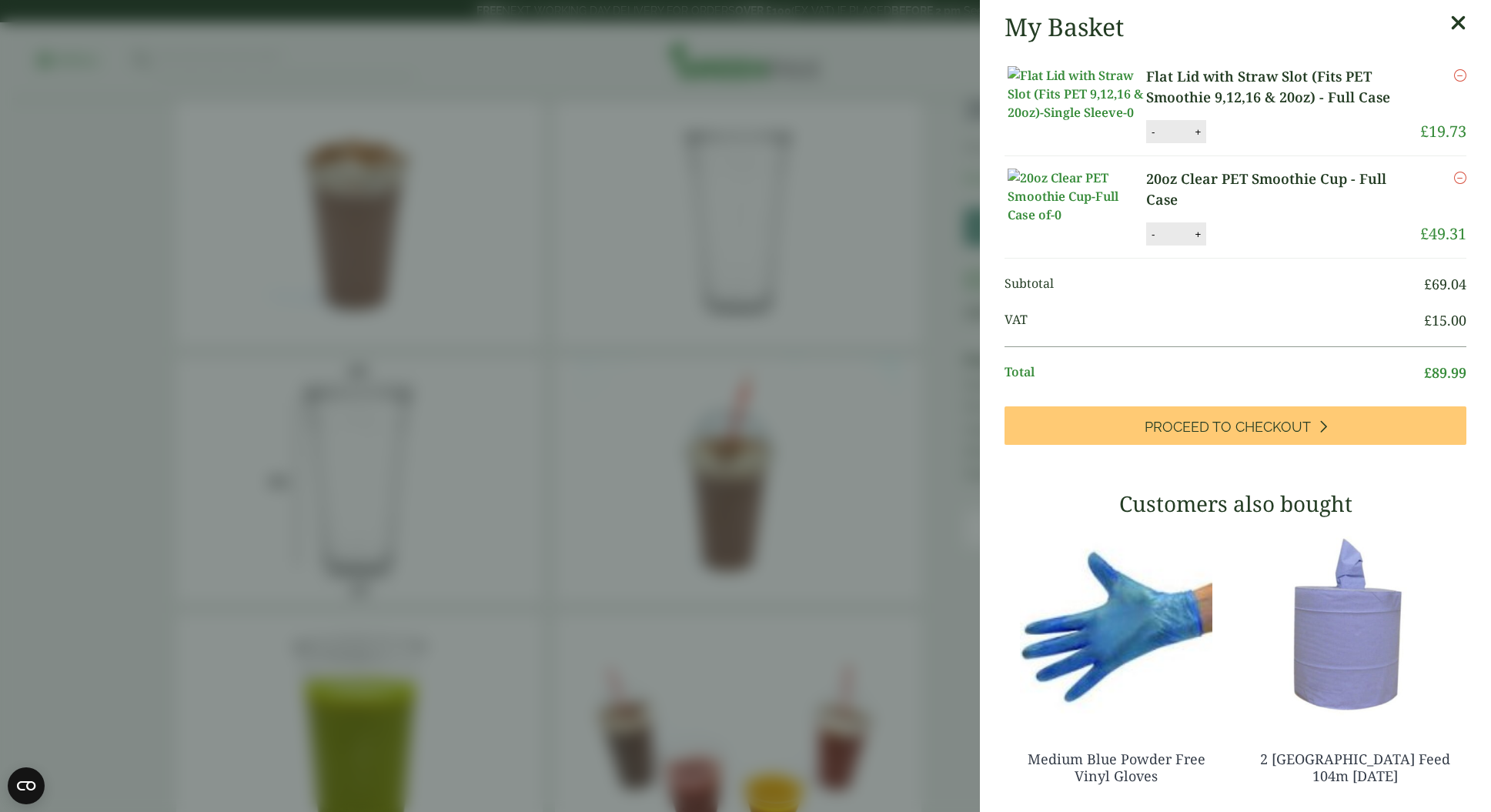
click at [1462, 25] on icon at bounding box center [1458, 23] width 16 height 22
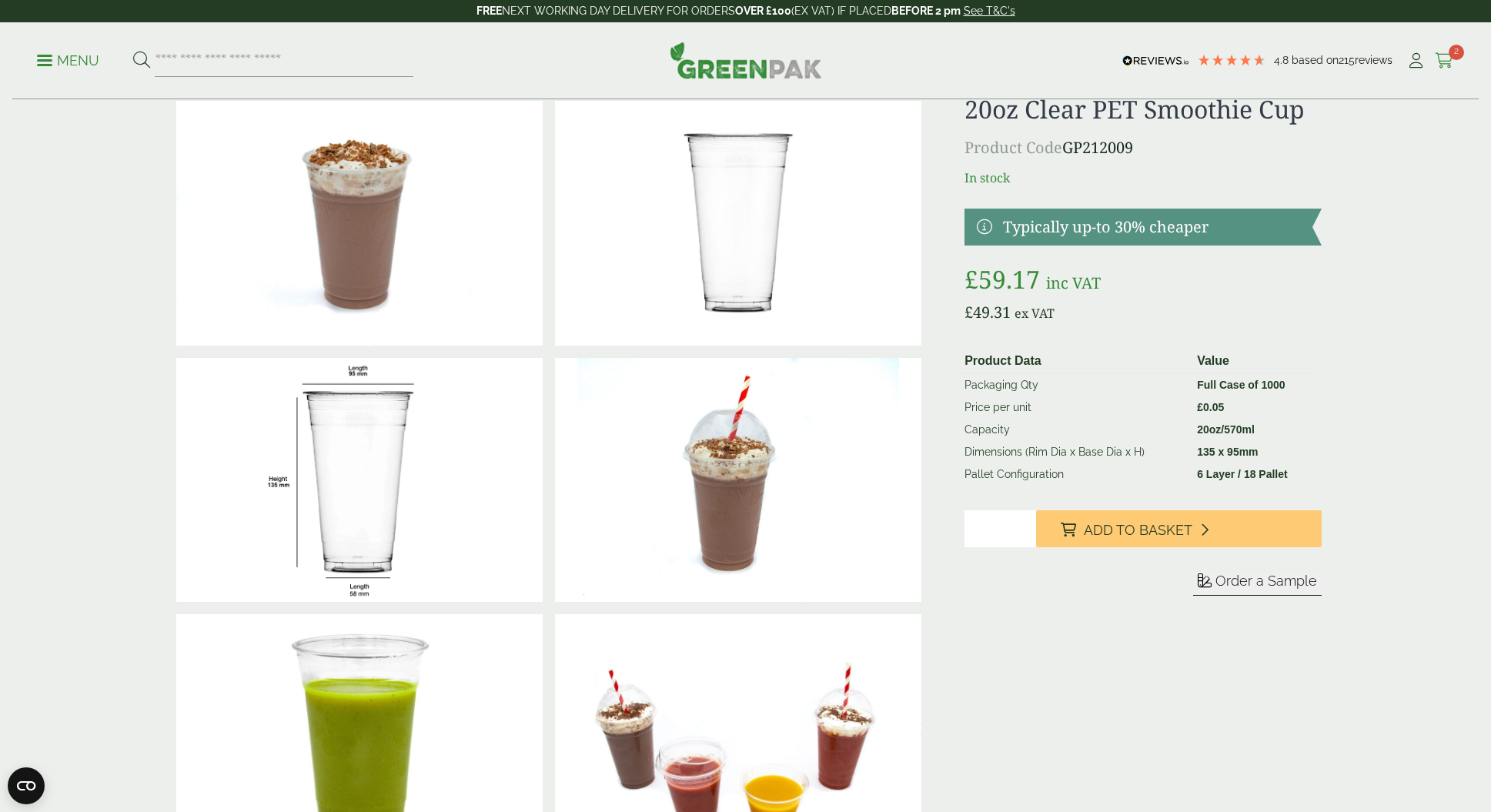
click at [1441, 57] on icon at bounding box center [1444, 61] width 19 height 16
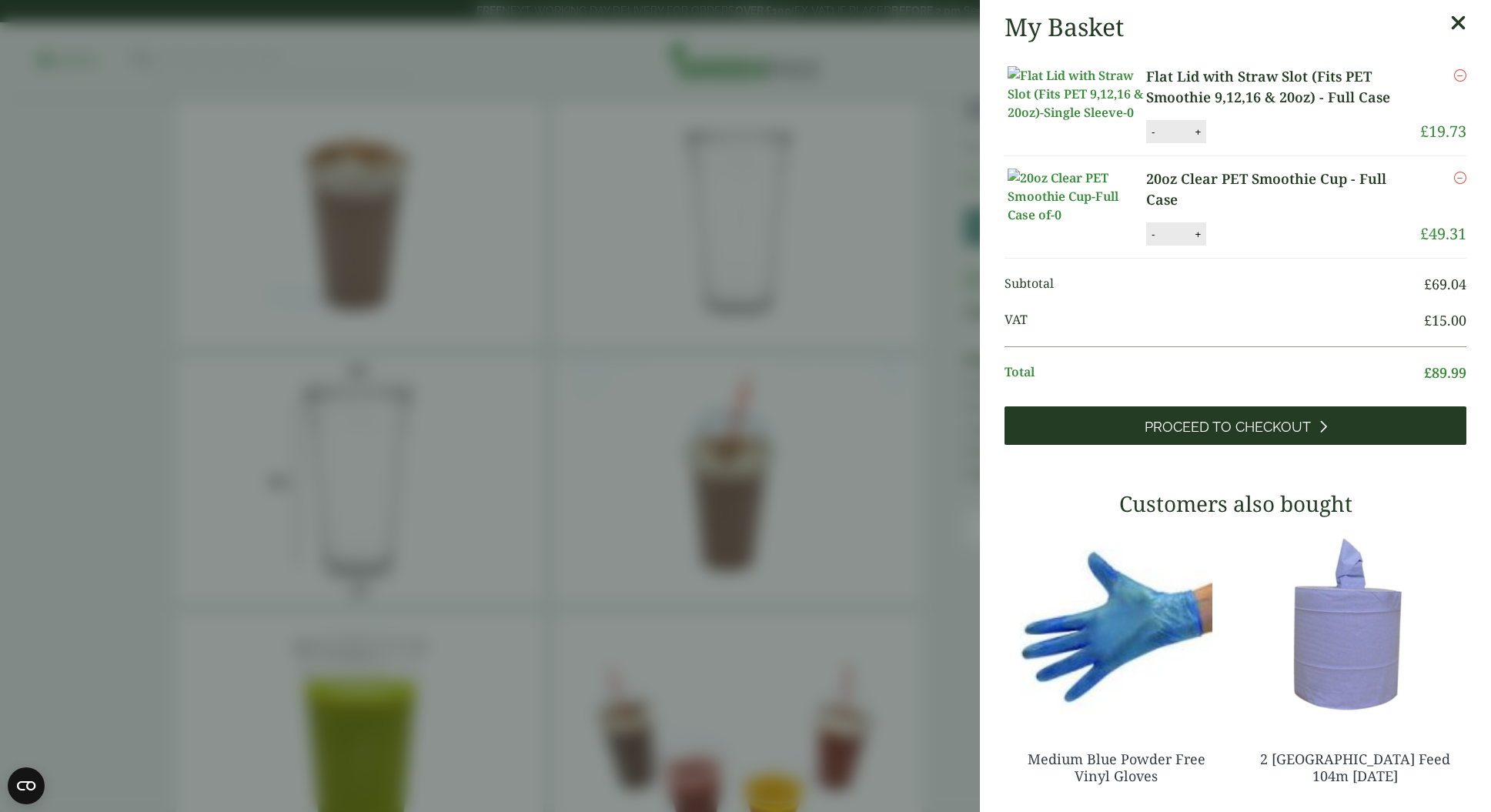
click at [1275, 436] on span "Proceed to Checkout" at bounding box center [1228, 427] width 166 height 17
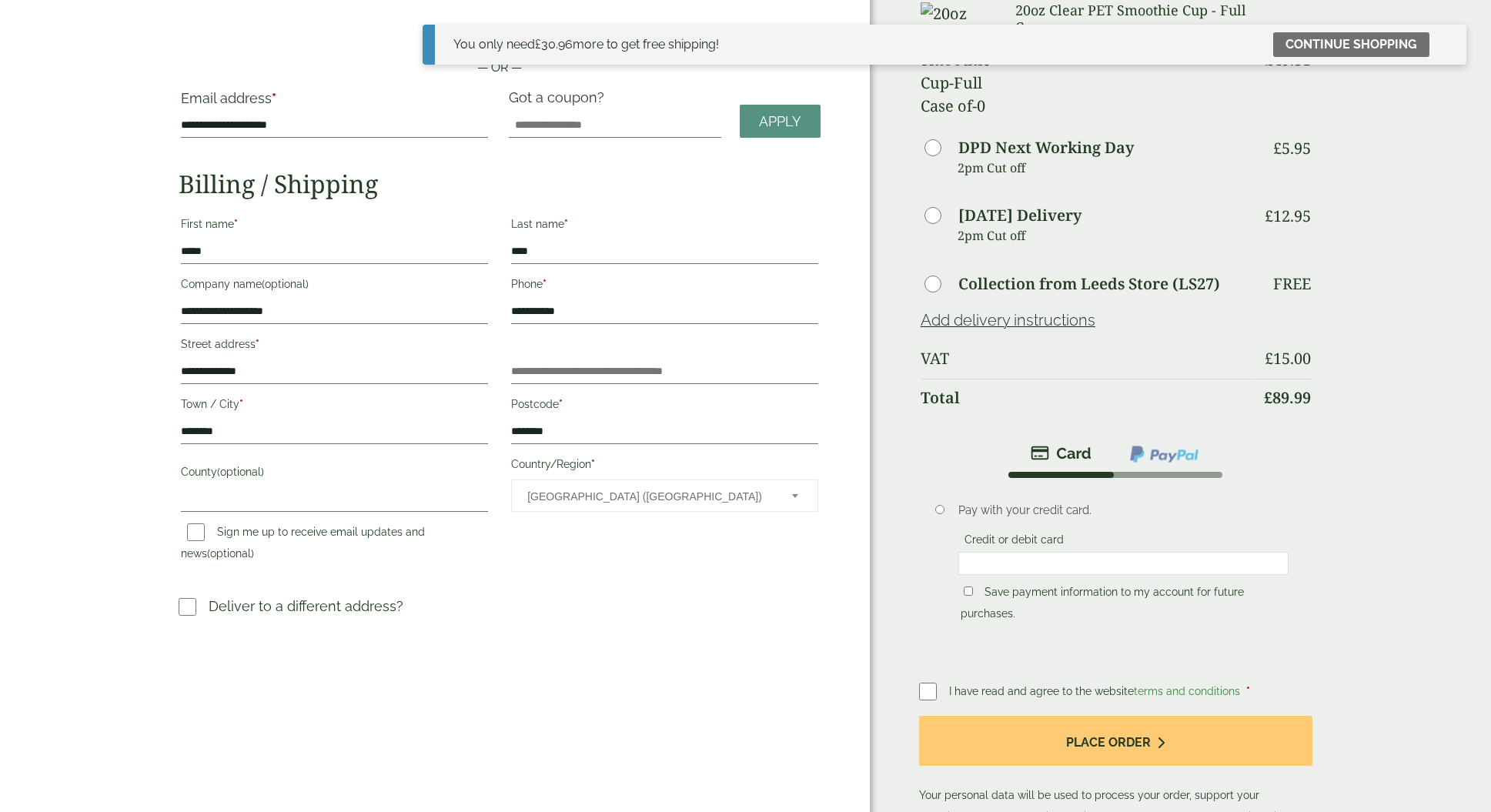
scroll to position [155, 0]
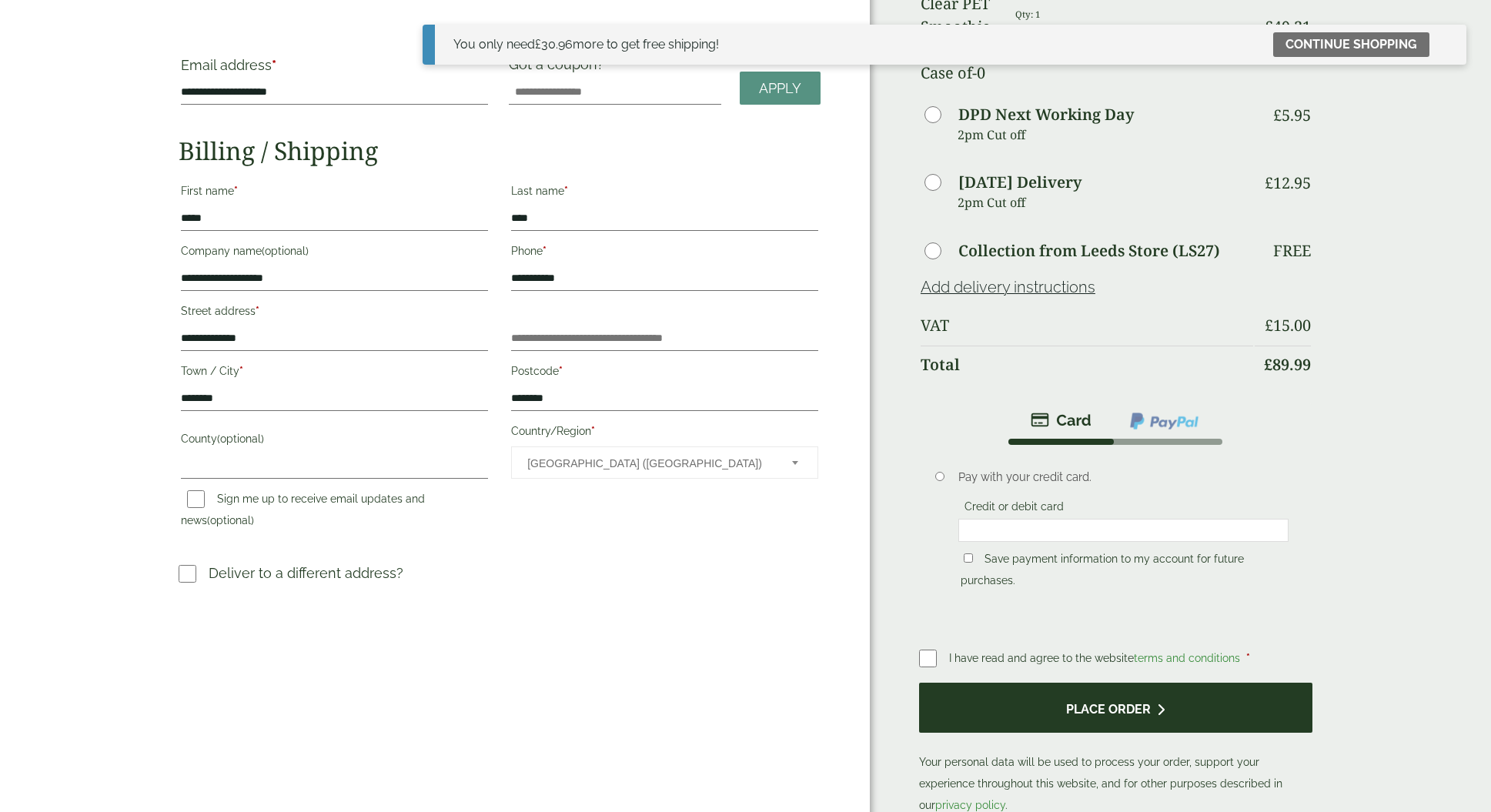
click at [1128, 683] on button "Place order" at bounding box center [1116, 707] width 393 height 50
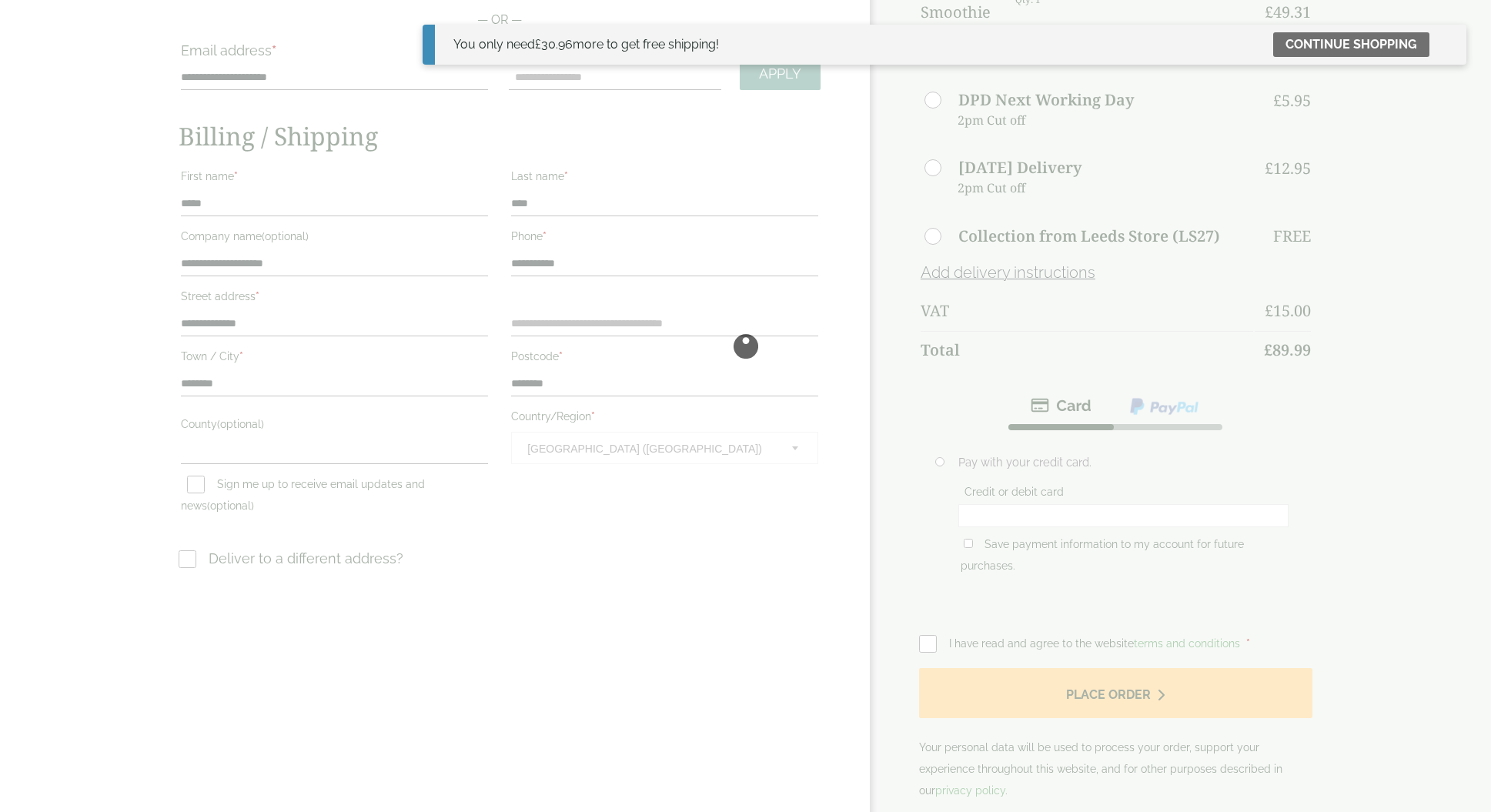
scroll to position [170, 0]
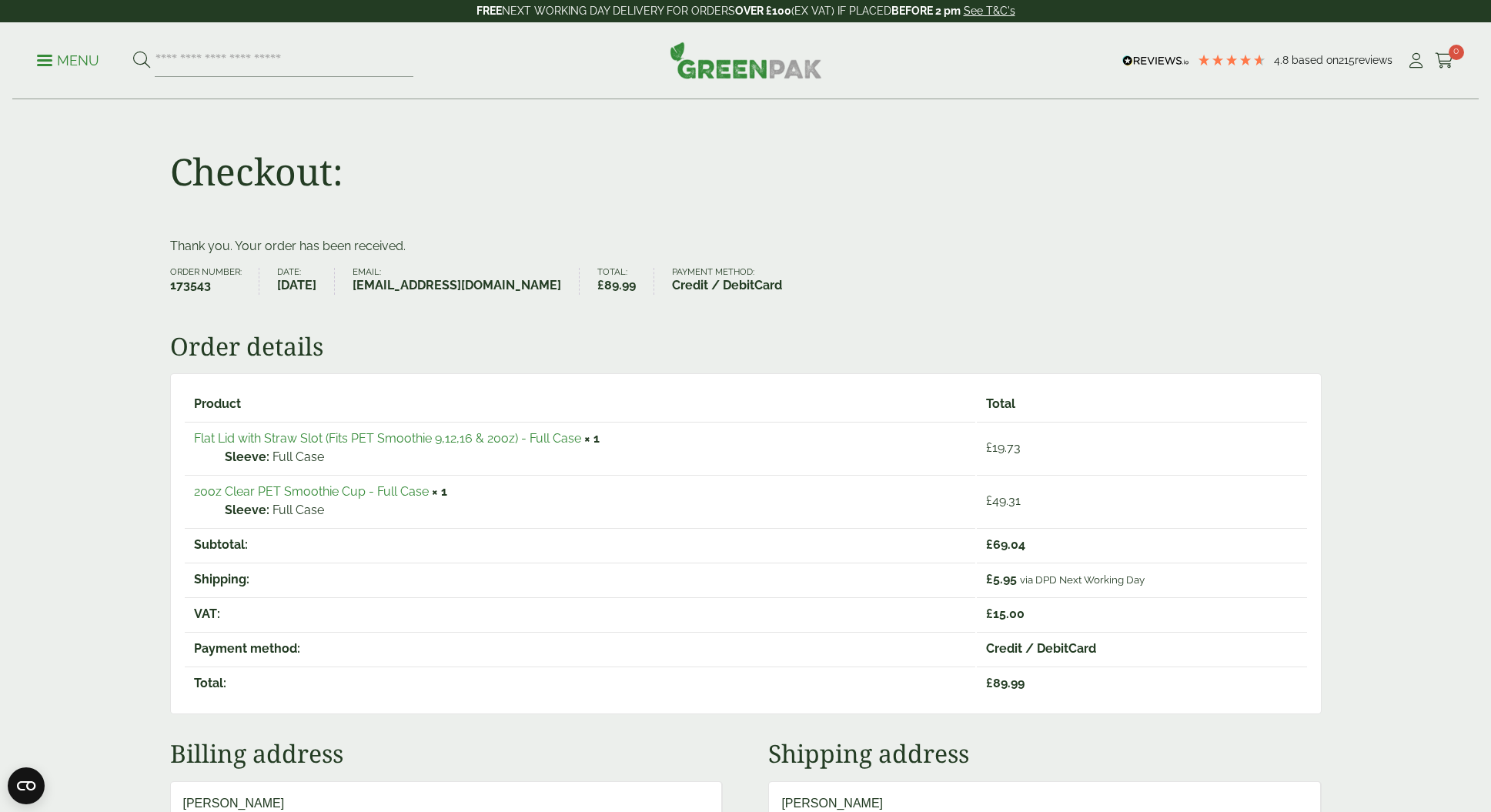
scroll to position [3, 0]
